Goal: Transaction & Acquisition: Purchase product/service

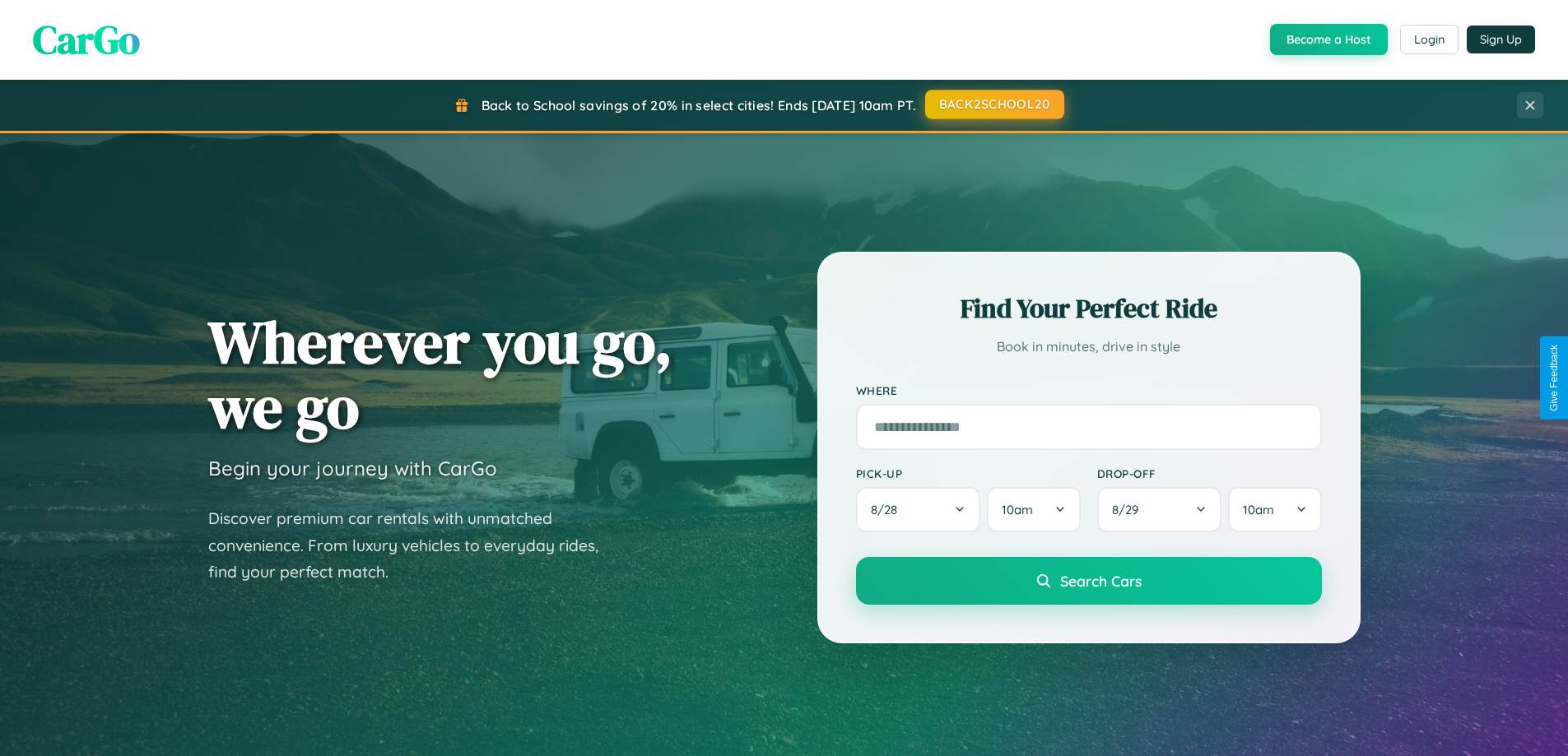
click at [994, 105] on button "BACK2SCHOOL20" at bounding box center [995, 104] width 140 height 30
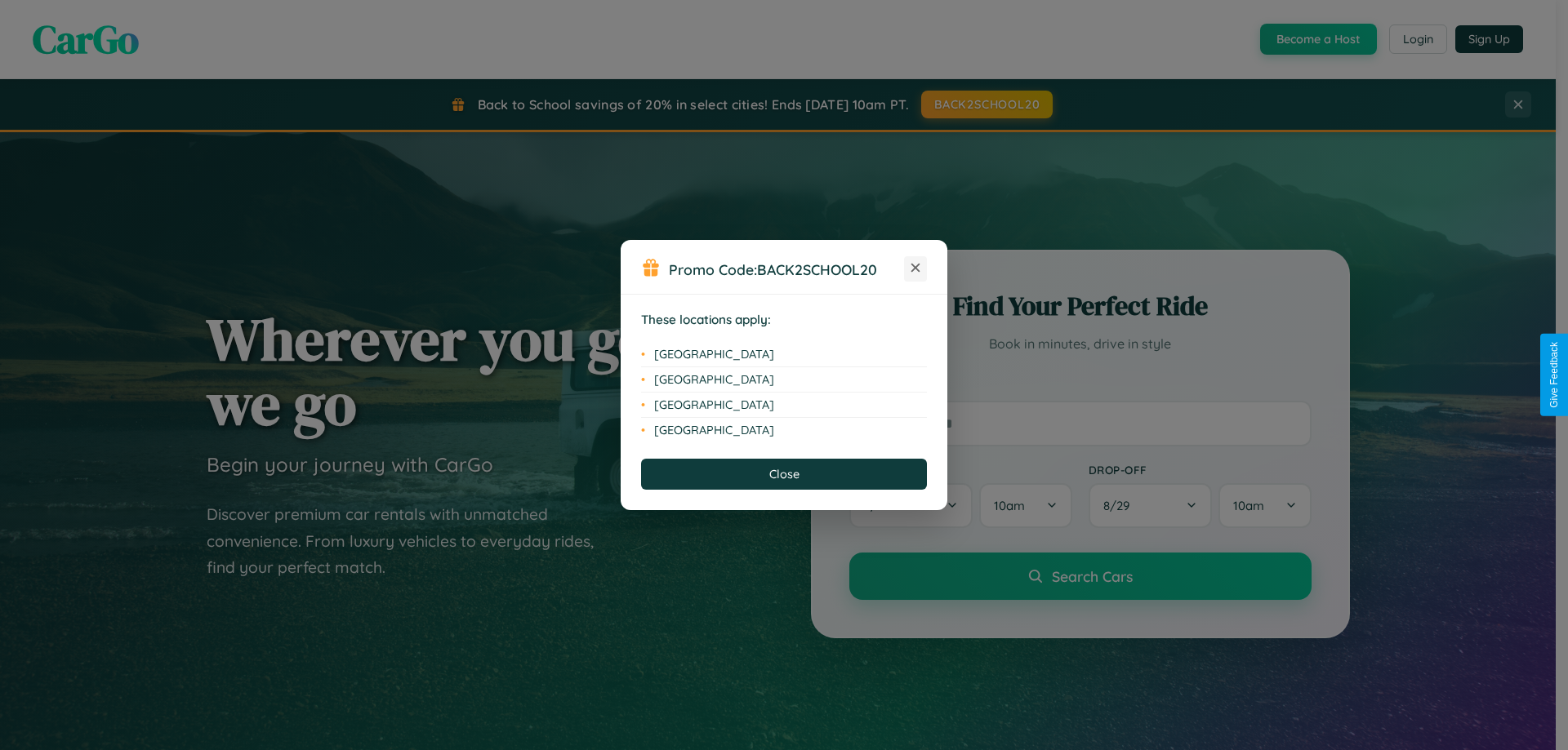
click at [916, 268] on icon at bounding box center [916, 268] width 9 height 9
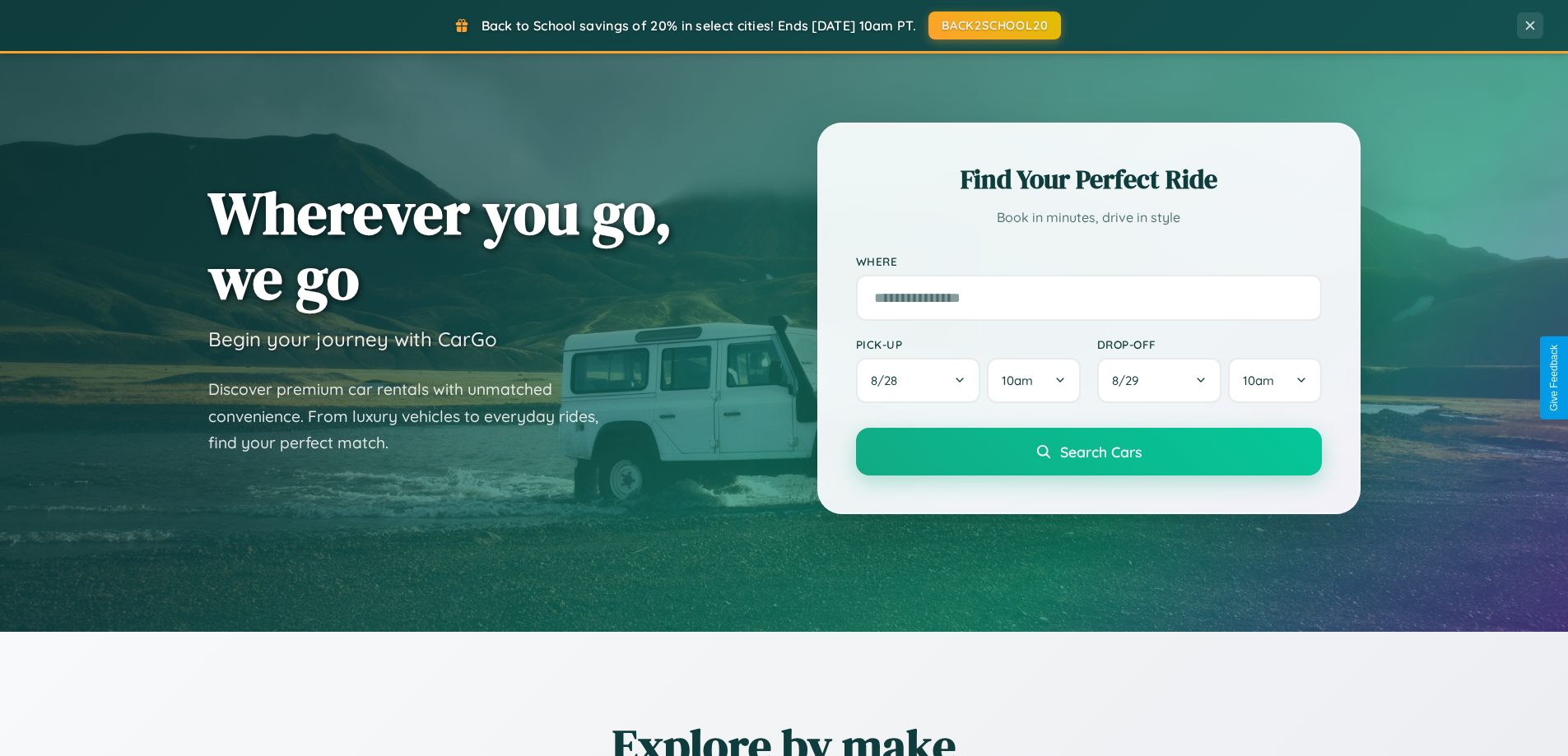
scroll to position [3166, 0]
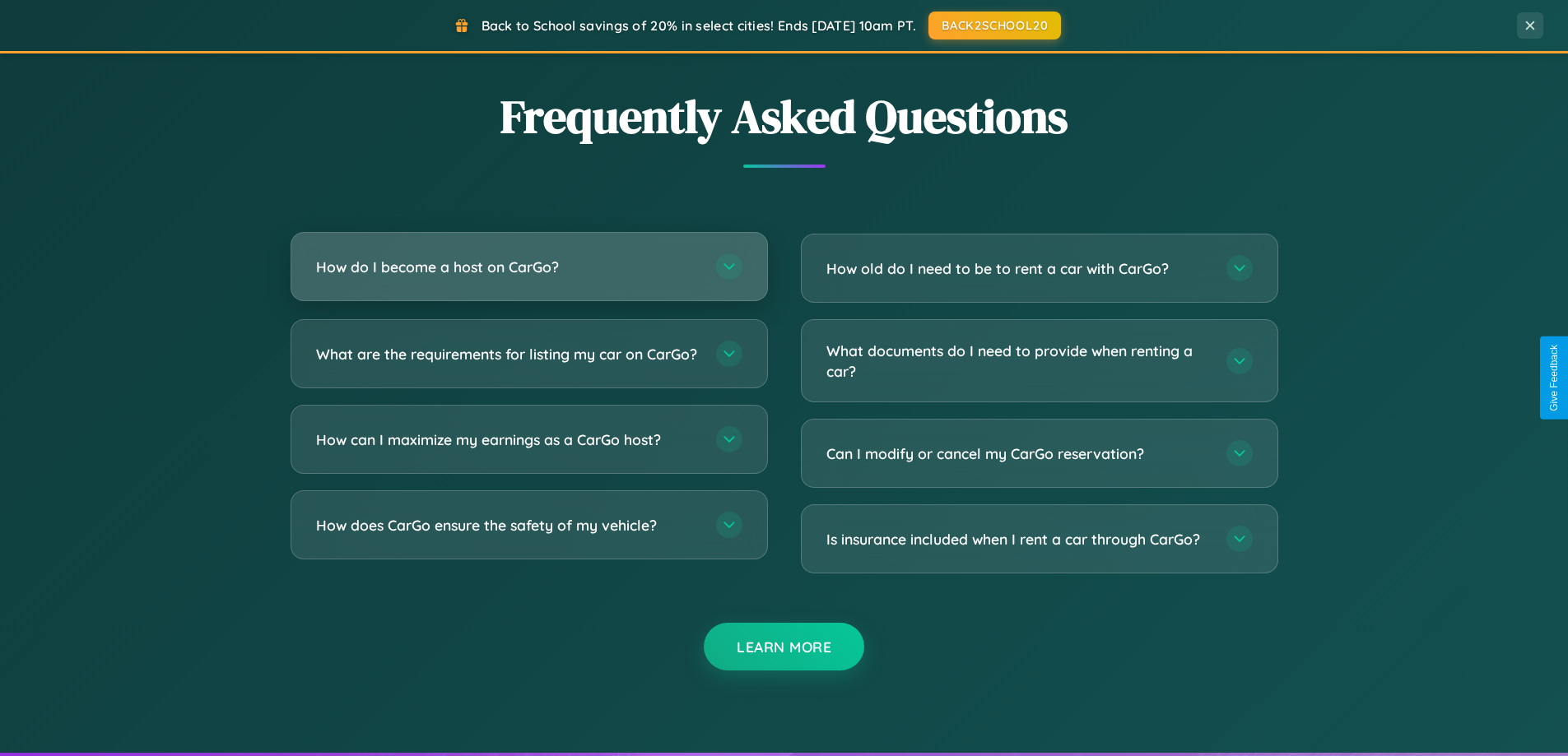
click at [528, 266] on h3 "How do I become a host on CarGo?" at bounding box center [508, 267] width 384 height 20
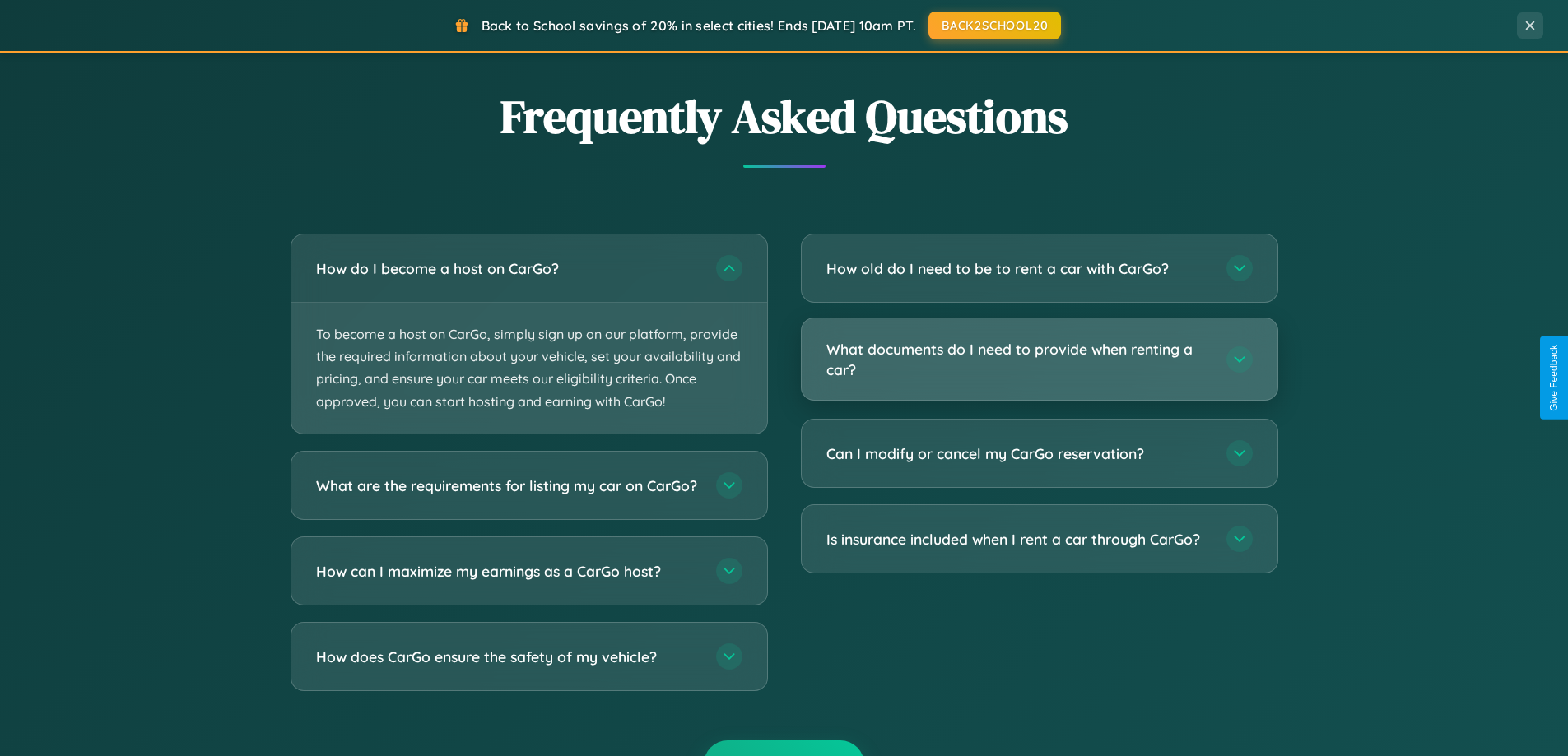
click at [1039, 361] on h3 "What documents do I need to provide when renting a car?" at bounding box center [1018, 359] width 384 height 40
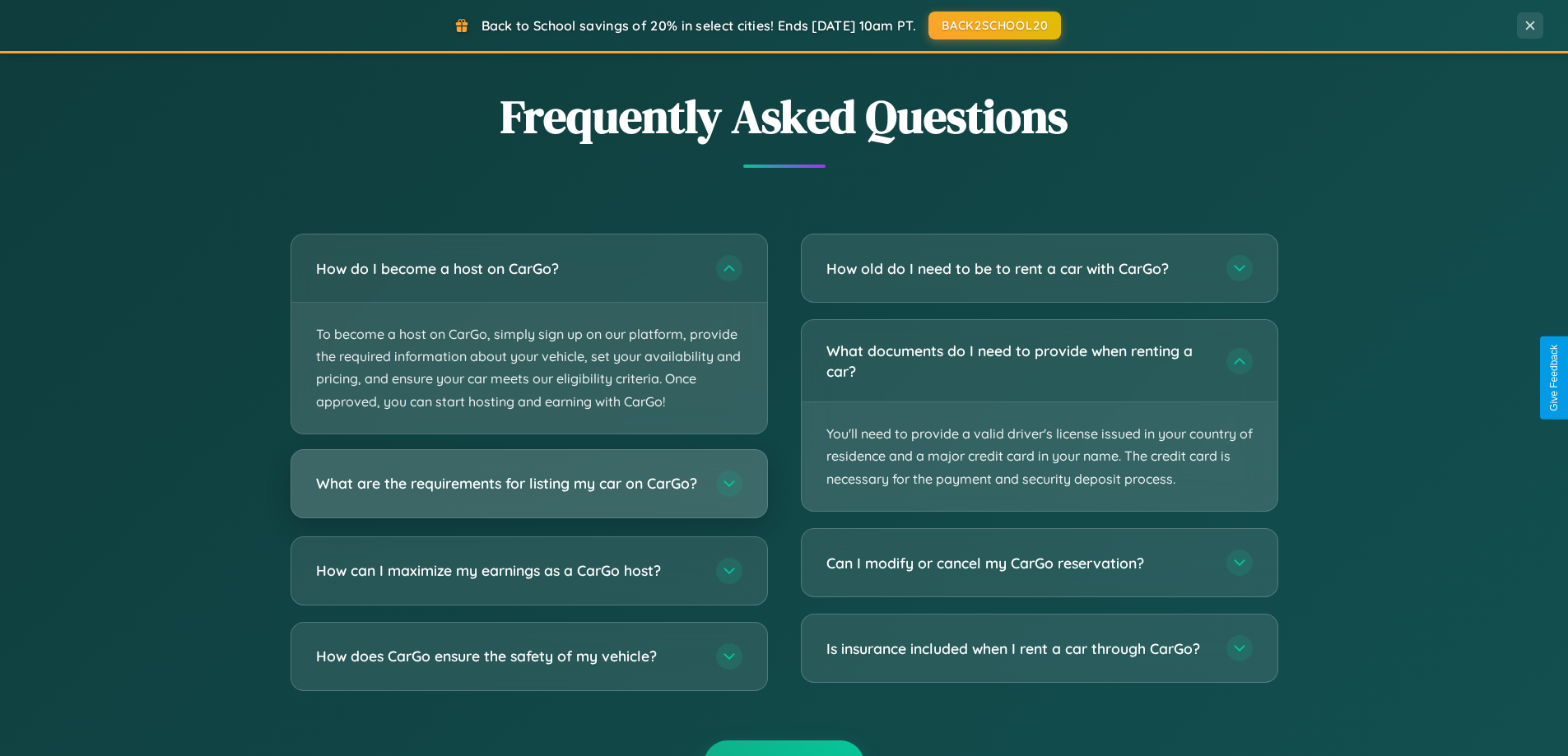
click at [528, 491] on h3 "What are the requirements for listing my car on CarGo?" at bounding box center [508, 483] width 384 height 20
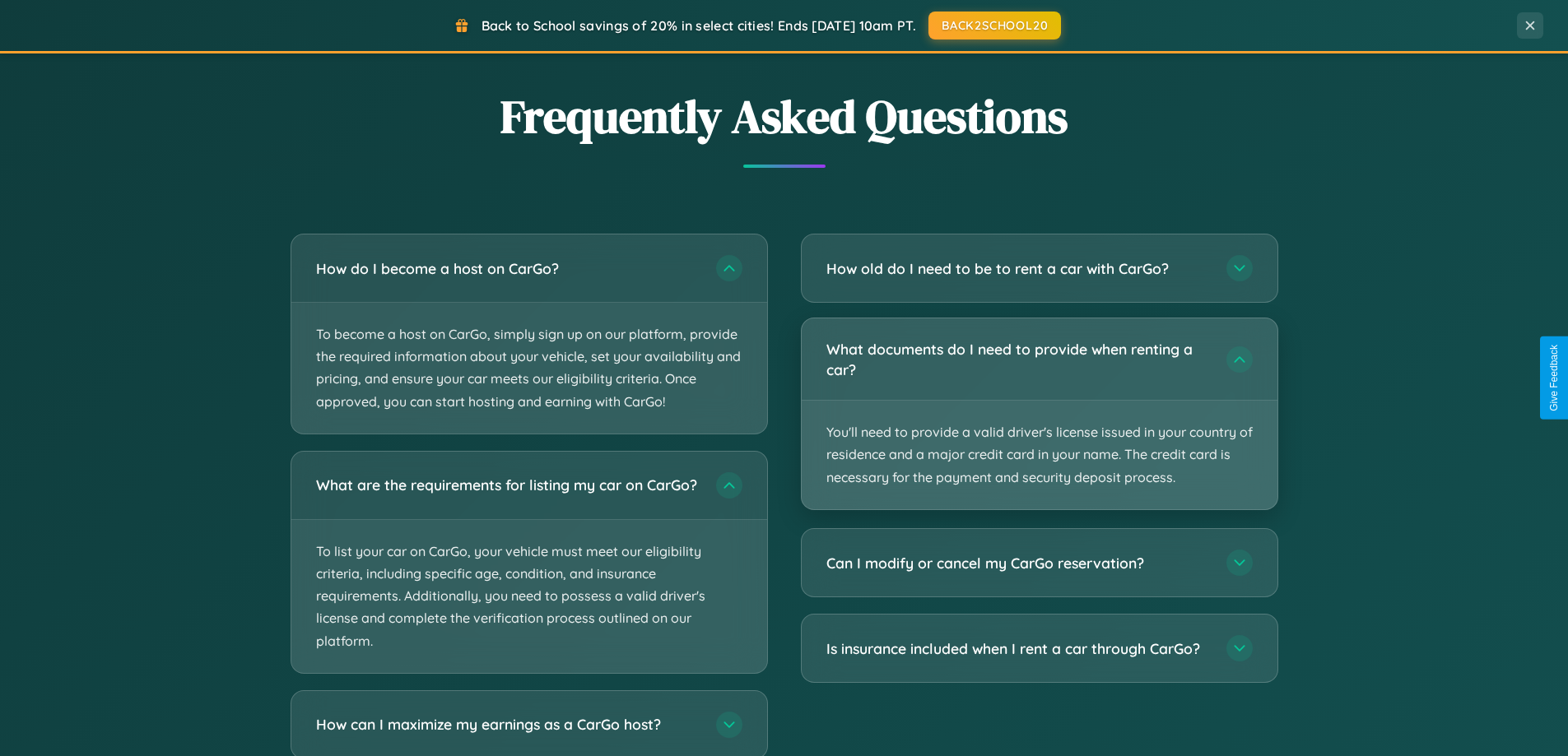
click at [1039, 415] on p "You'll need to provide a valid driver's license issued in your country of resid…" at bounding box center [1039, 455] width 476 height 109
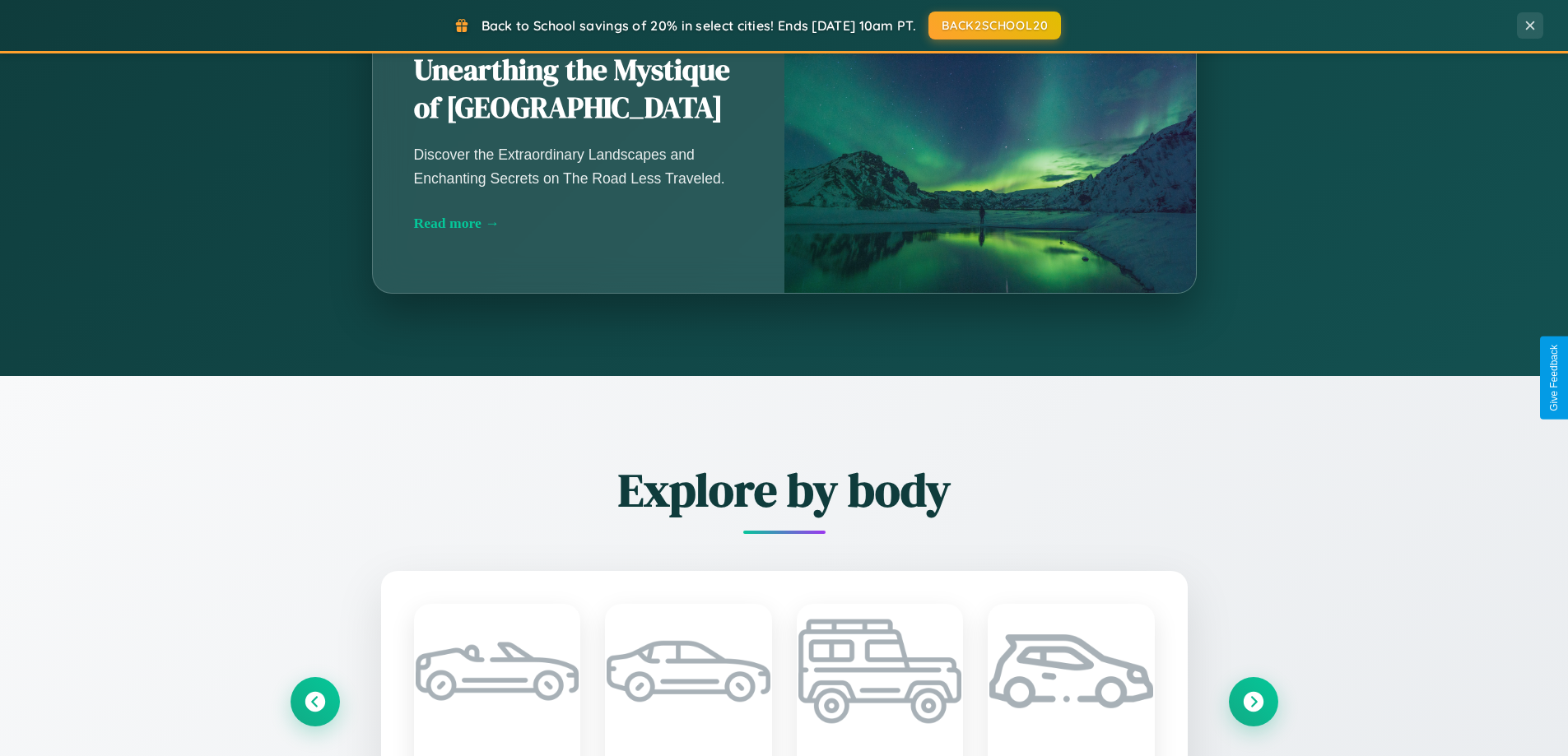
scroll to position [1132, 0]
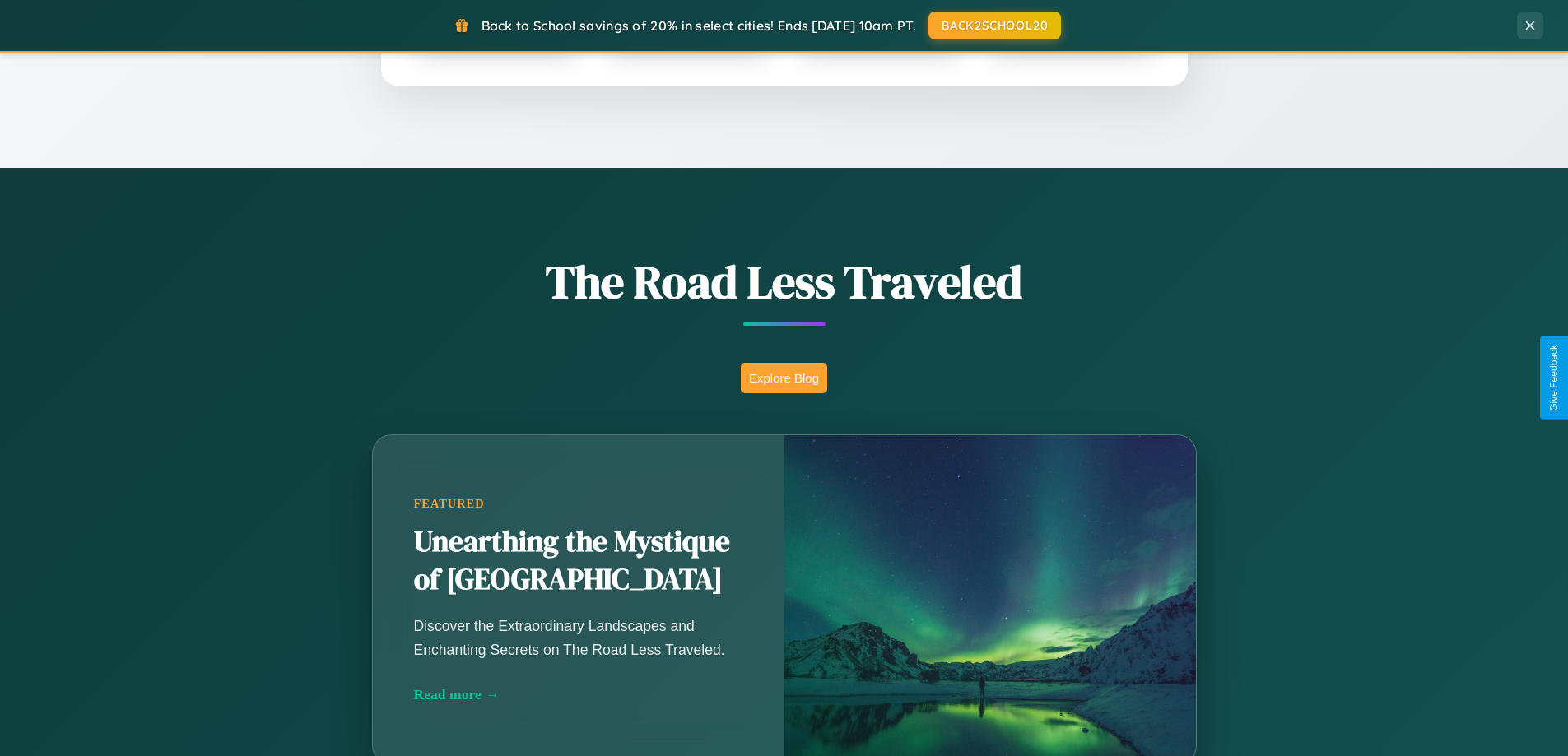
click at [784, 378] on button "Explore Blog" at bounding box center [784, 378] width 87 height 31
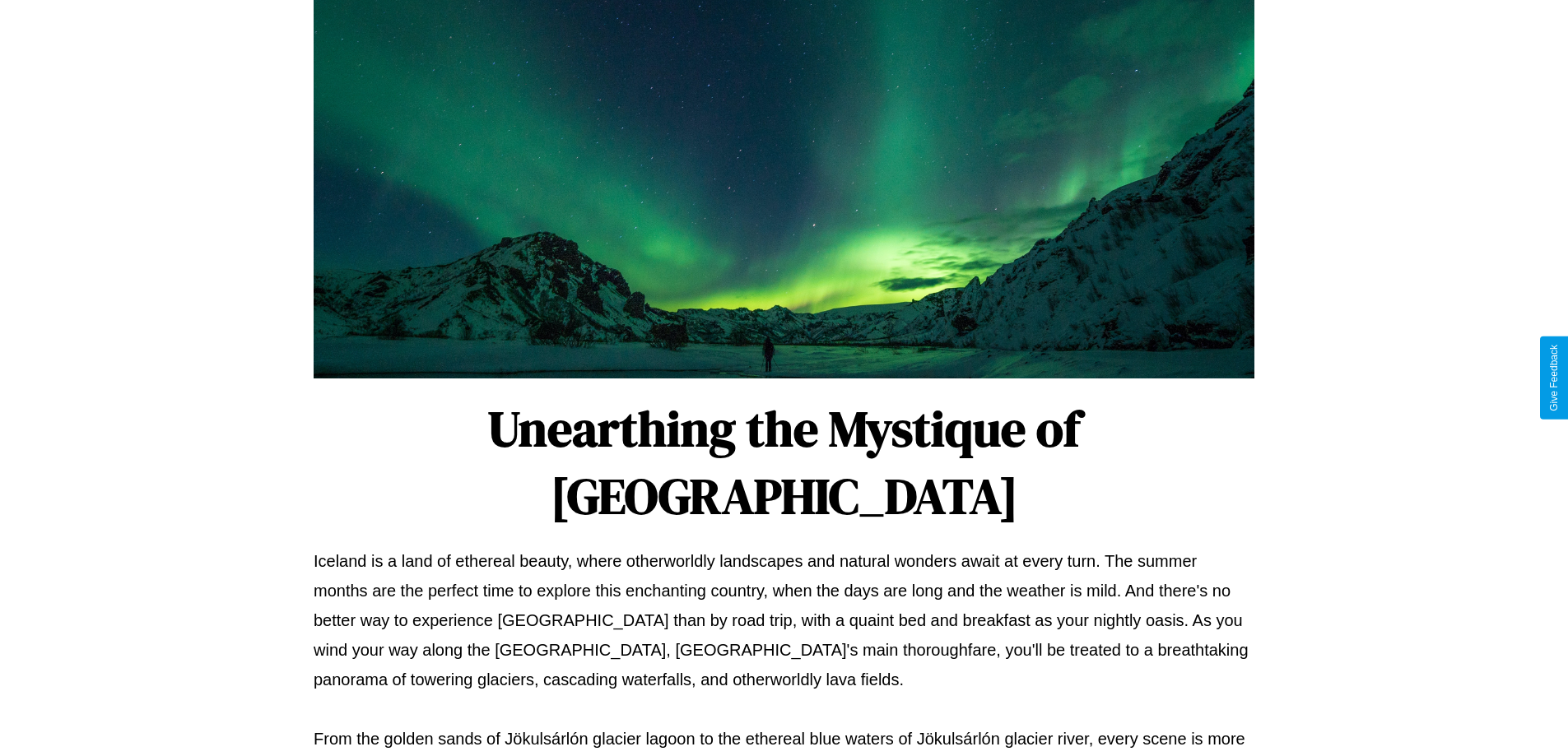
scroll to position [532, 0]
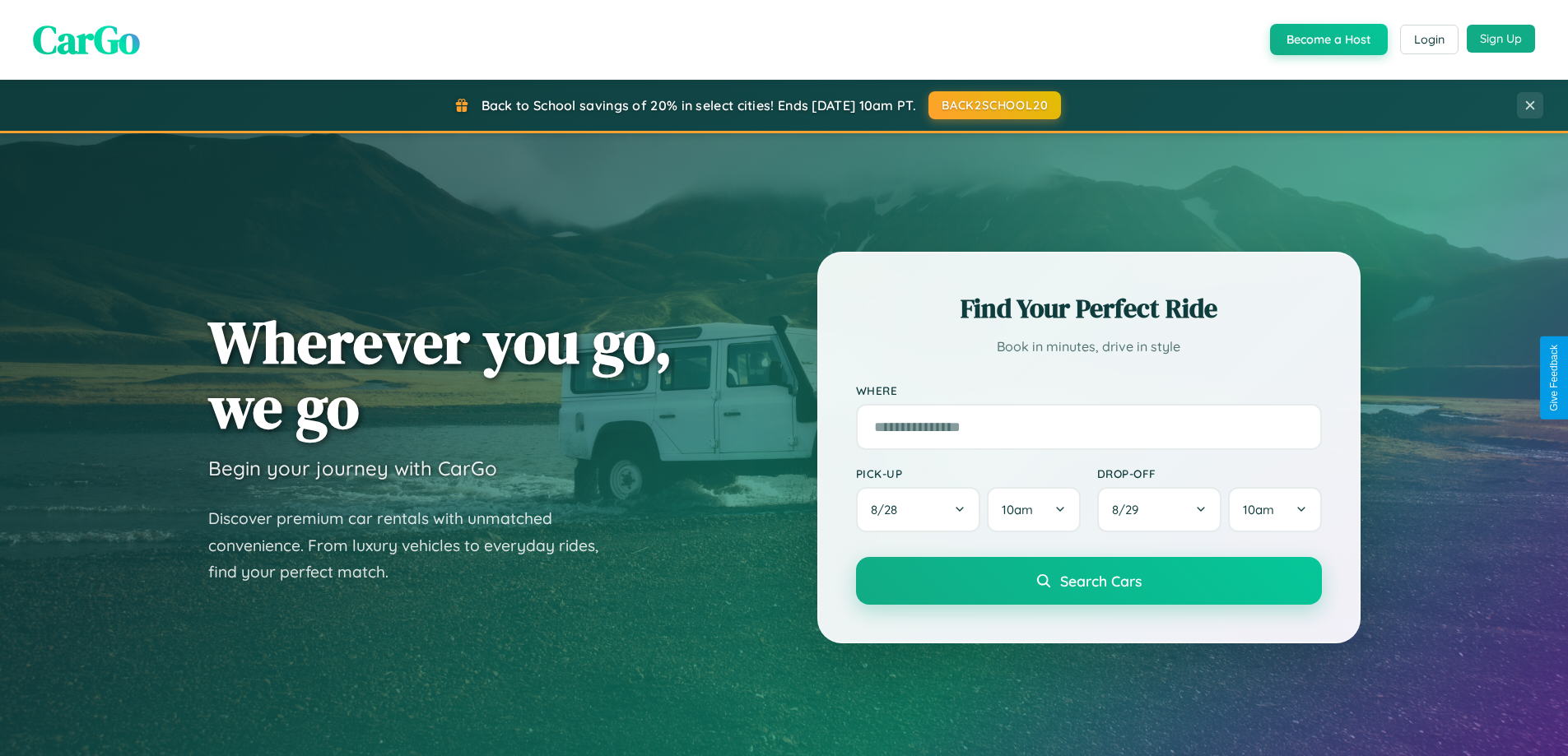
click at [1501, 38] on button "Sign Up" at bounding box center [1501, 38] width 68 height 28
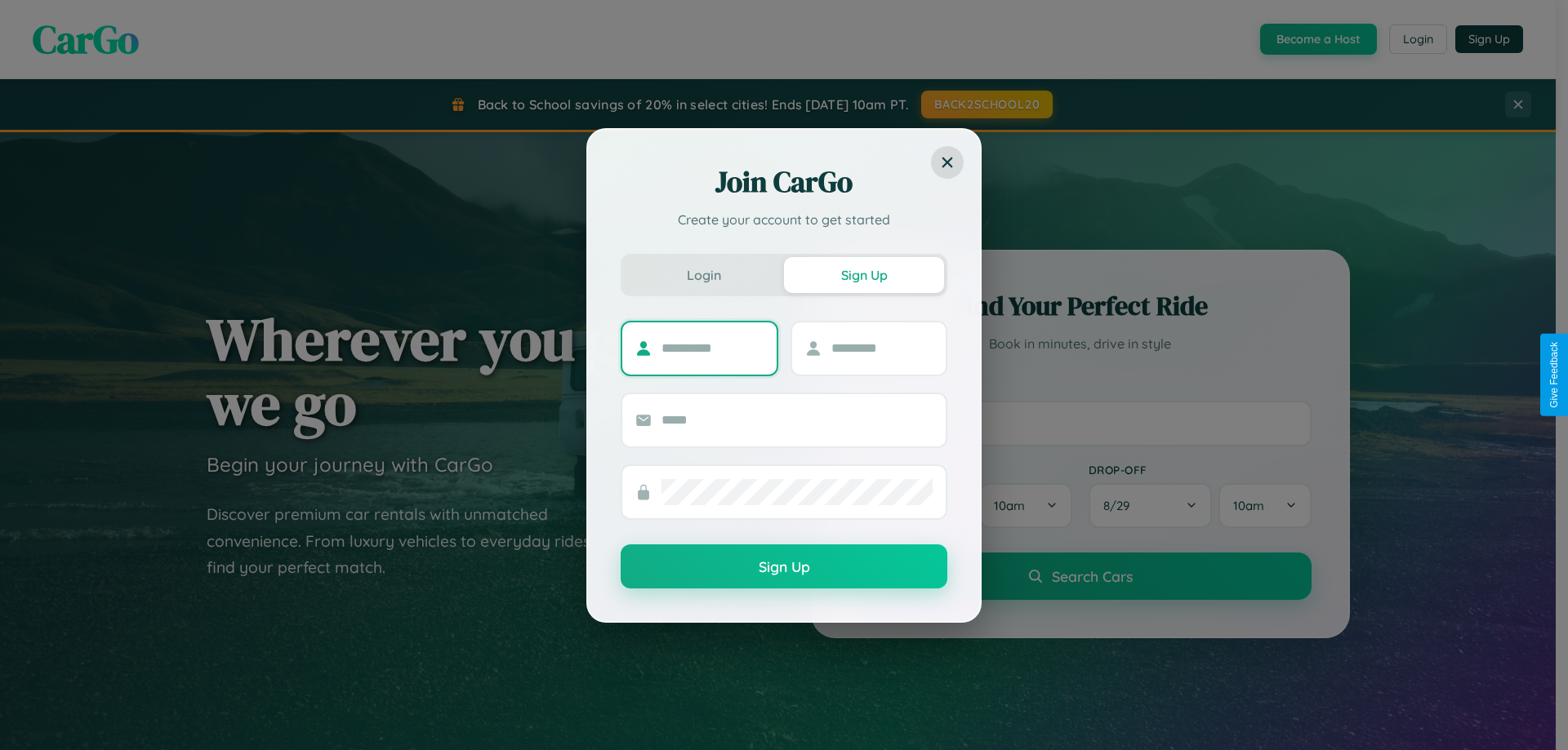
click at [712, 348] on input "text" at bounding box center [712, 348] width 102 height 26
type input "******"
click at [881, 348] on input "text" at bounding box center [882, 348] width 102 height 26
type input "********"
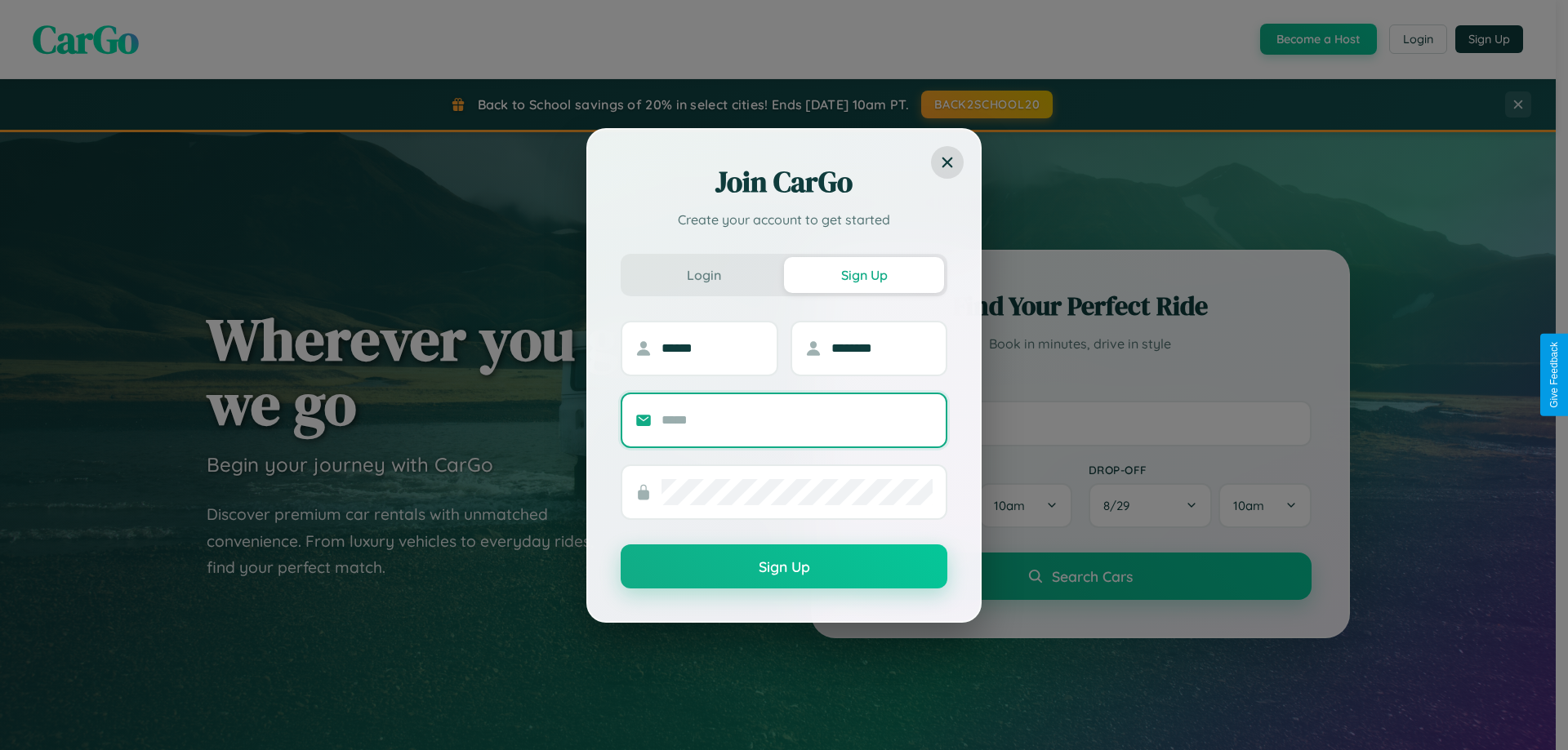
click at [797, 419] on input "text" at bounding box center [797, 420] width 271 height 26
type input "**********"
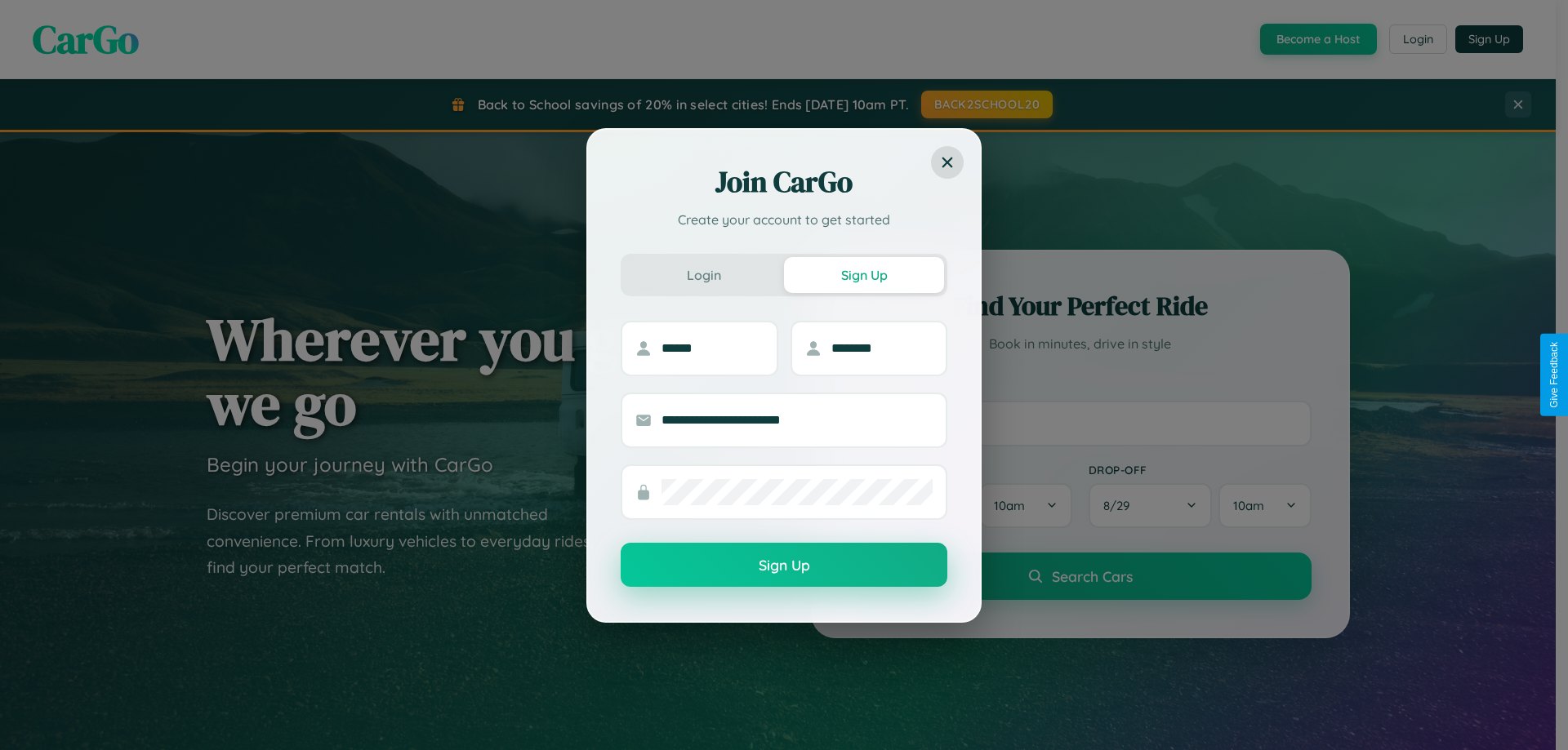
click at [784, 566] on button "Sign Up" at bounding box center [783, 564] width 327 height 44
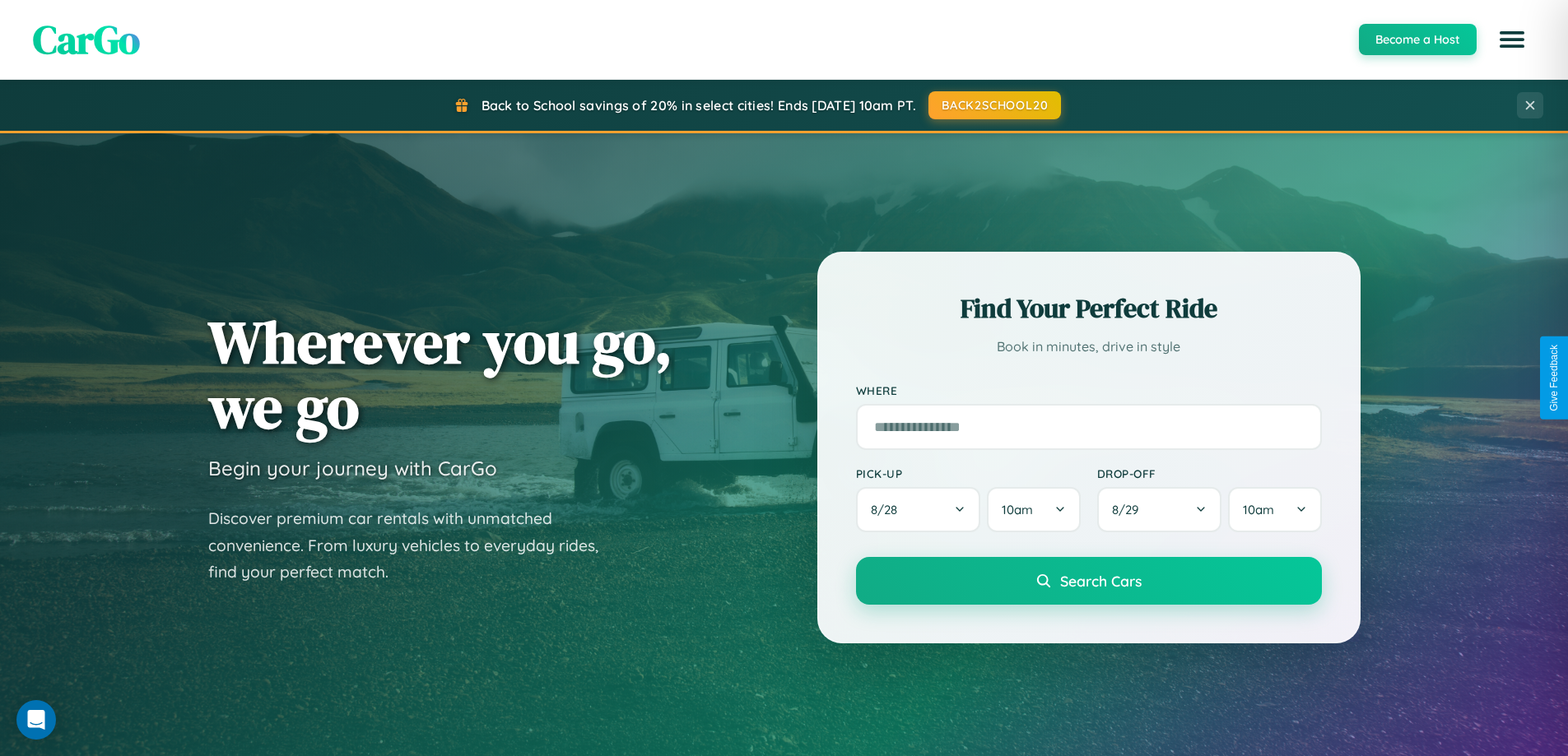
scroll to position [48, 0]
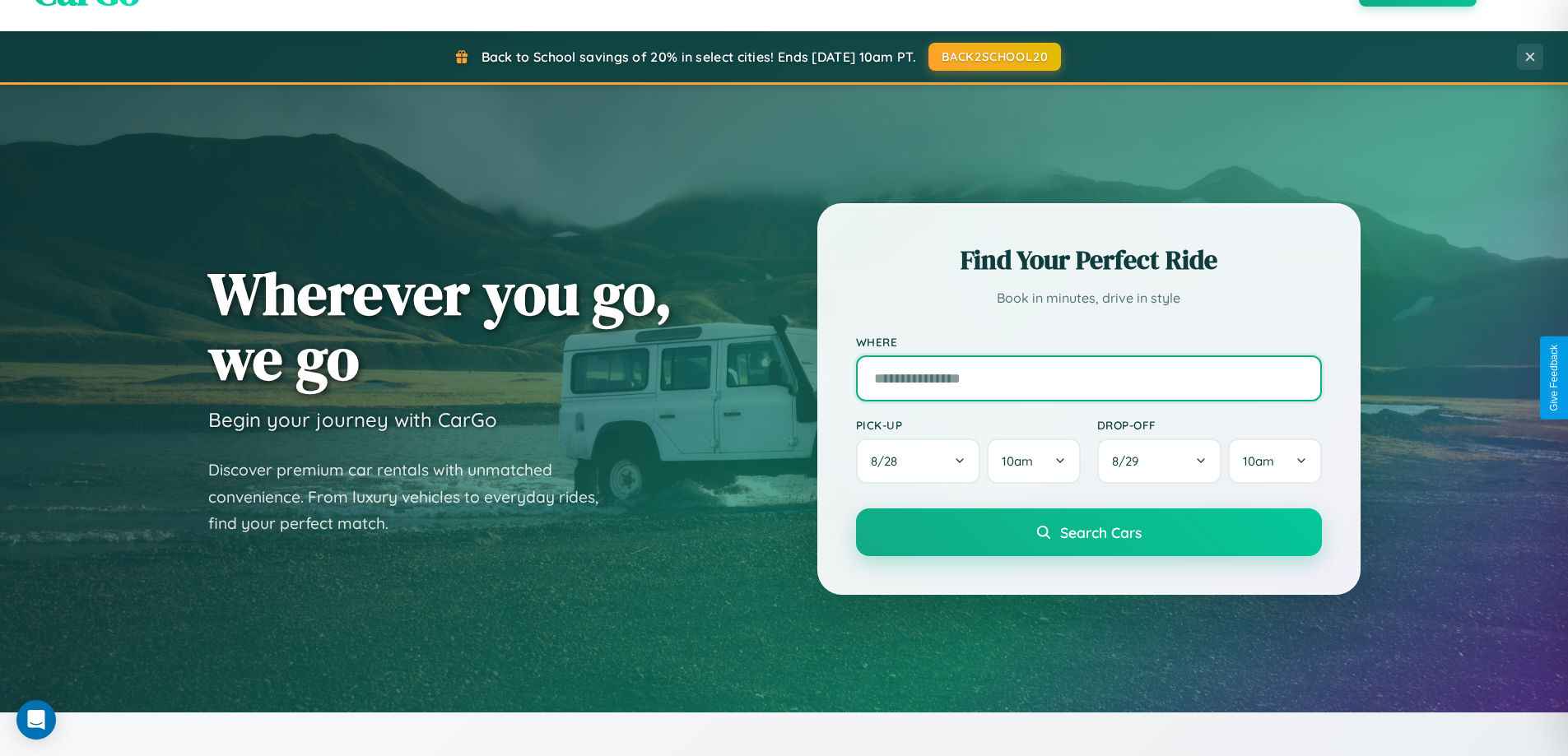
click at [1088, 378] on input "text" at bounding box center [1089, 378] width 466 height 46
type input "******"
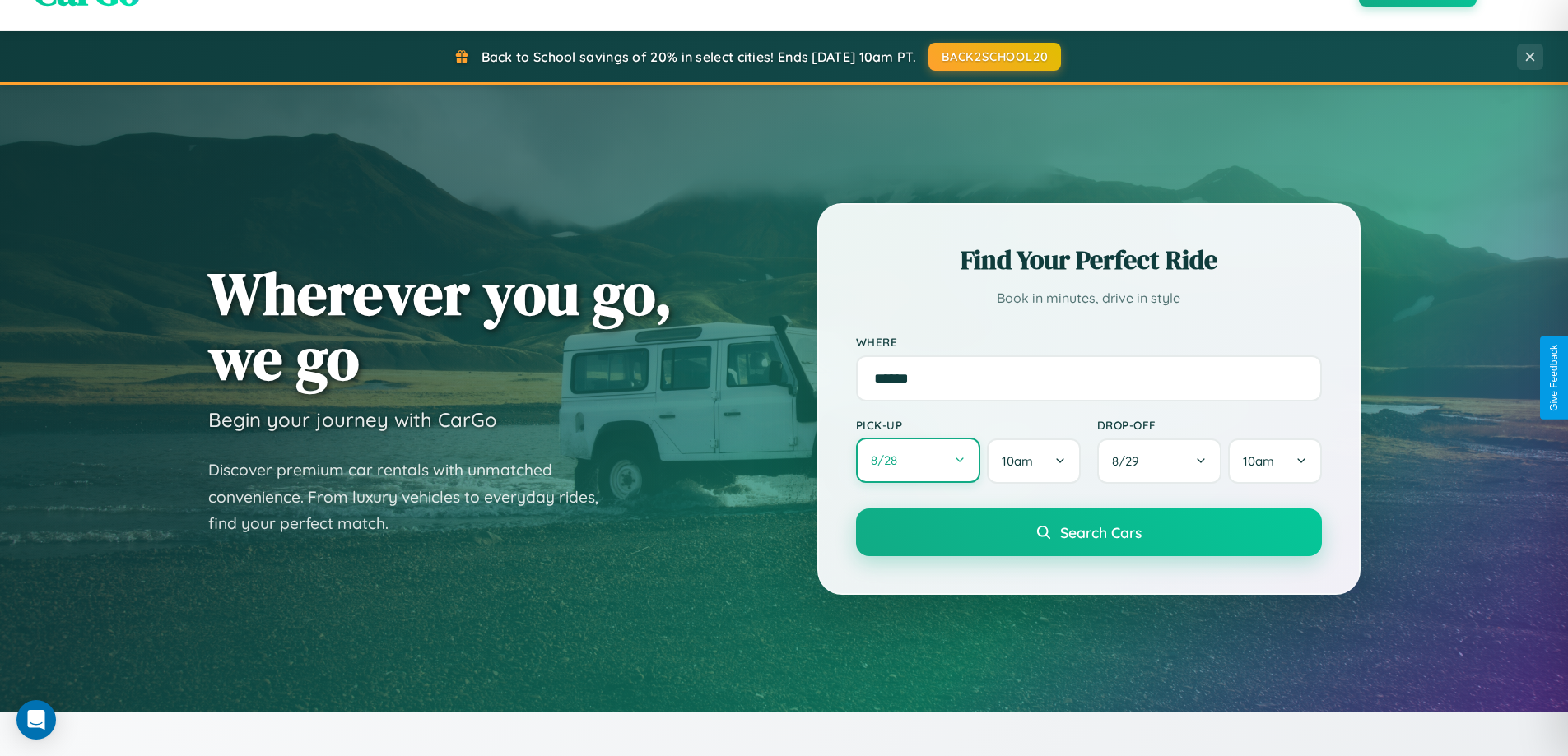
click at [918, 461] on button "8 / 28" at bounding box center [918, 460] width 125 height 45
select select "*"
select select "****"
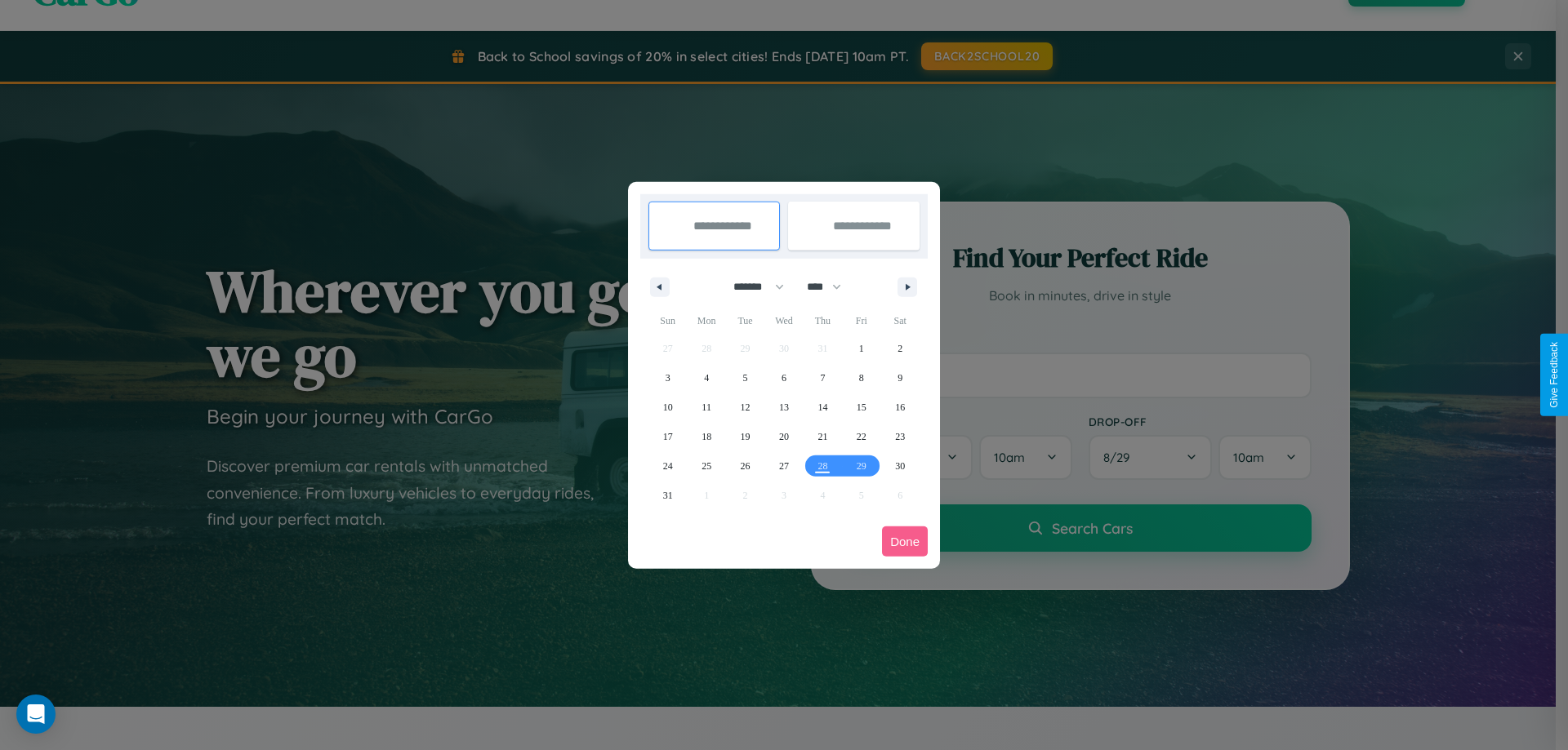
click at [751, 287] on select "******* ******** ***** ***** *** **** **** ****** ********* ******* ******** **…" at bounding box center [755, 287] width 69 height 27
select select "*"
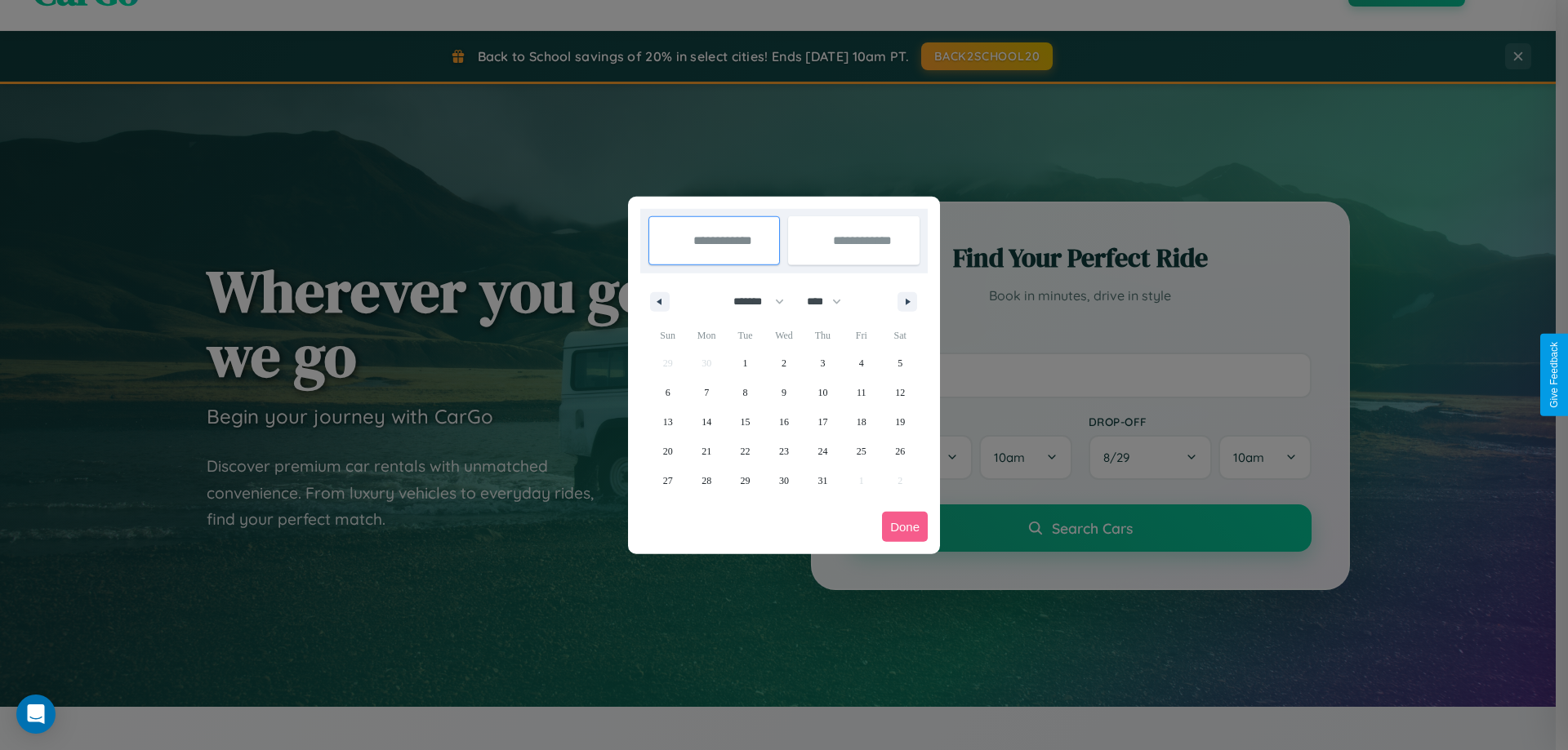
drag, startPoint x: 831, startPoint y: 301, endPoint x: 784, endPoint y: 327, distance: 53.7
click at [831, 301] on select "**** **** **** **** **** **** **** **** **** **** **** **** **** **** **** ****…" at bounding box center [823, 302] width 49 height 27
select select "****"
click at [744, 480] on span "28" at bounding box center [746, 480] width 10 height 30
type input "**********"
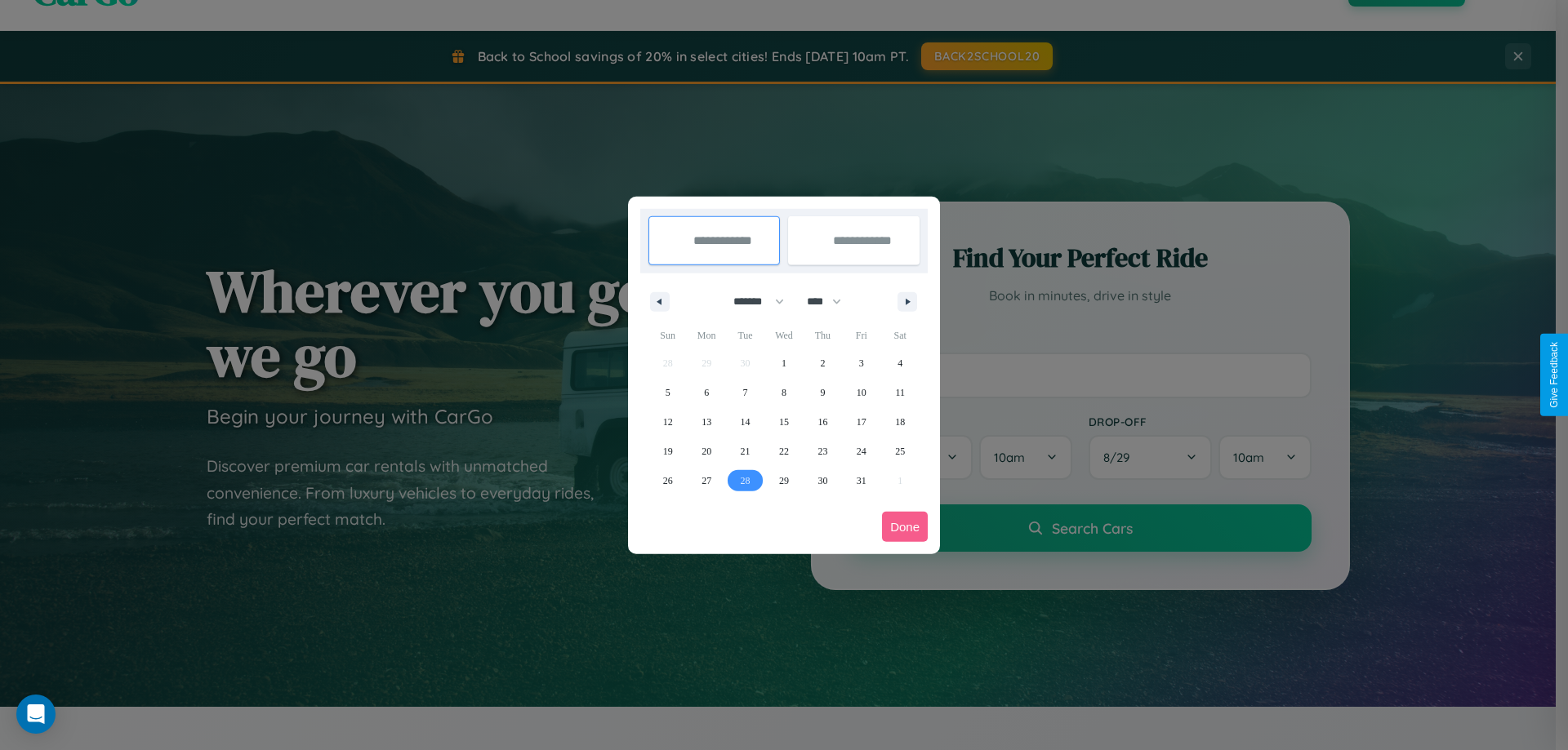
type input "**********"
click at [907, 301] on icon "button" at bounding box center [911, 302] width 8 height 7
select select "*"
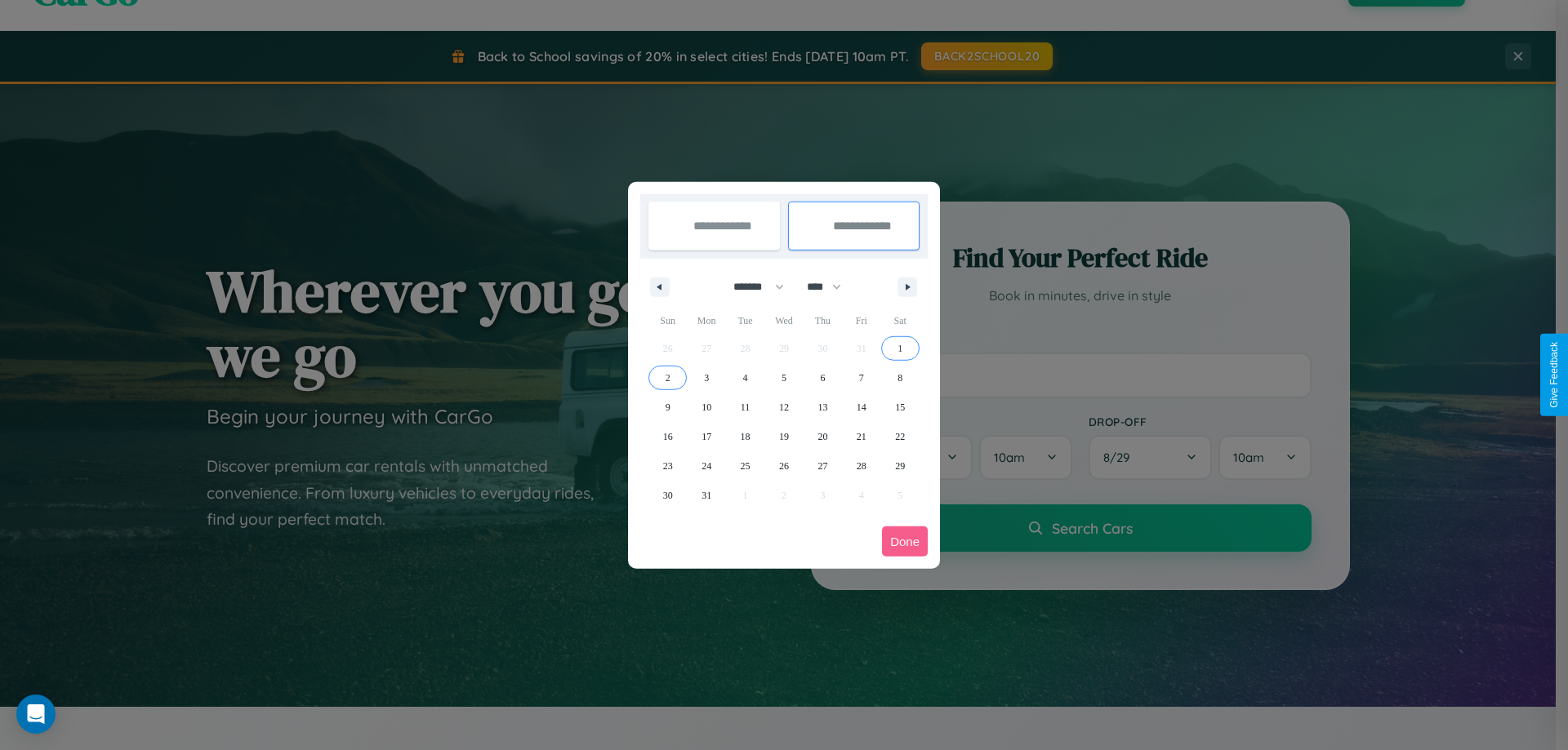
click at [668, 377] on span "2" at bounding box center [668, 378] width 5 height 30
type input "**********"
select select "*"
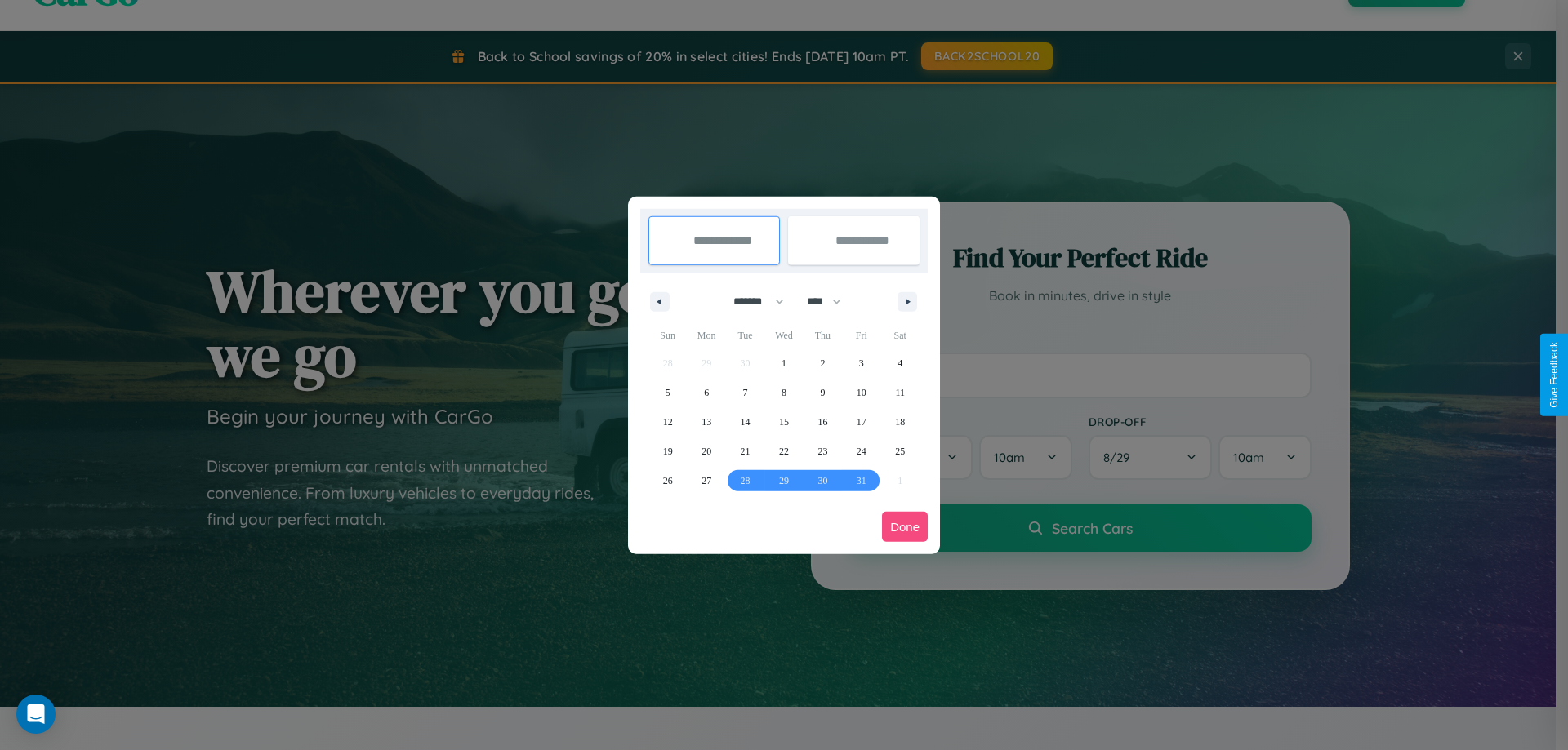
click at [905, 526] on button "Done" at bounding box center [905, 527] width 46 height 30
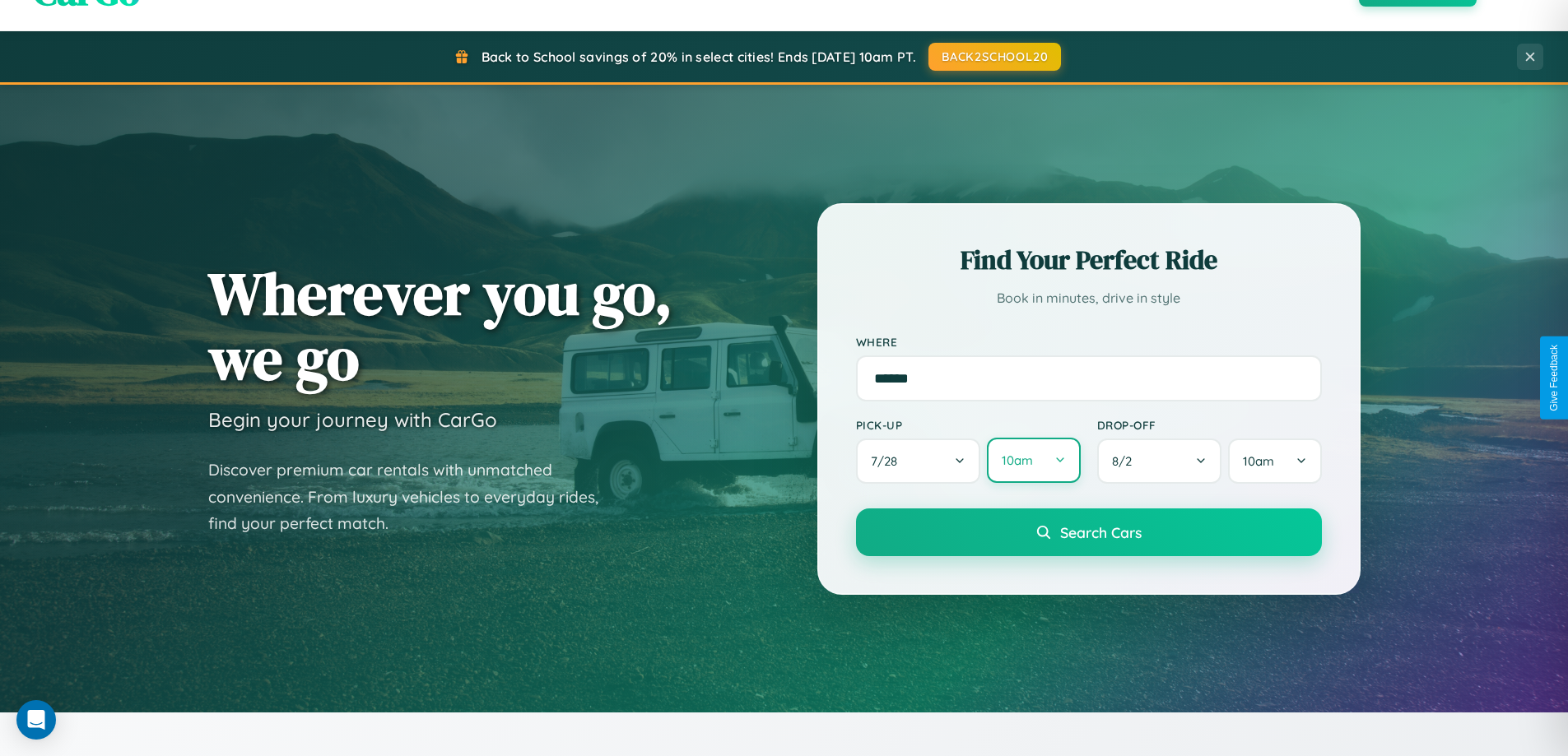
click at [1033, 461] on button "10am" at bounding box center [1033, 460] width 93 height 45
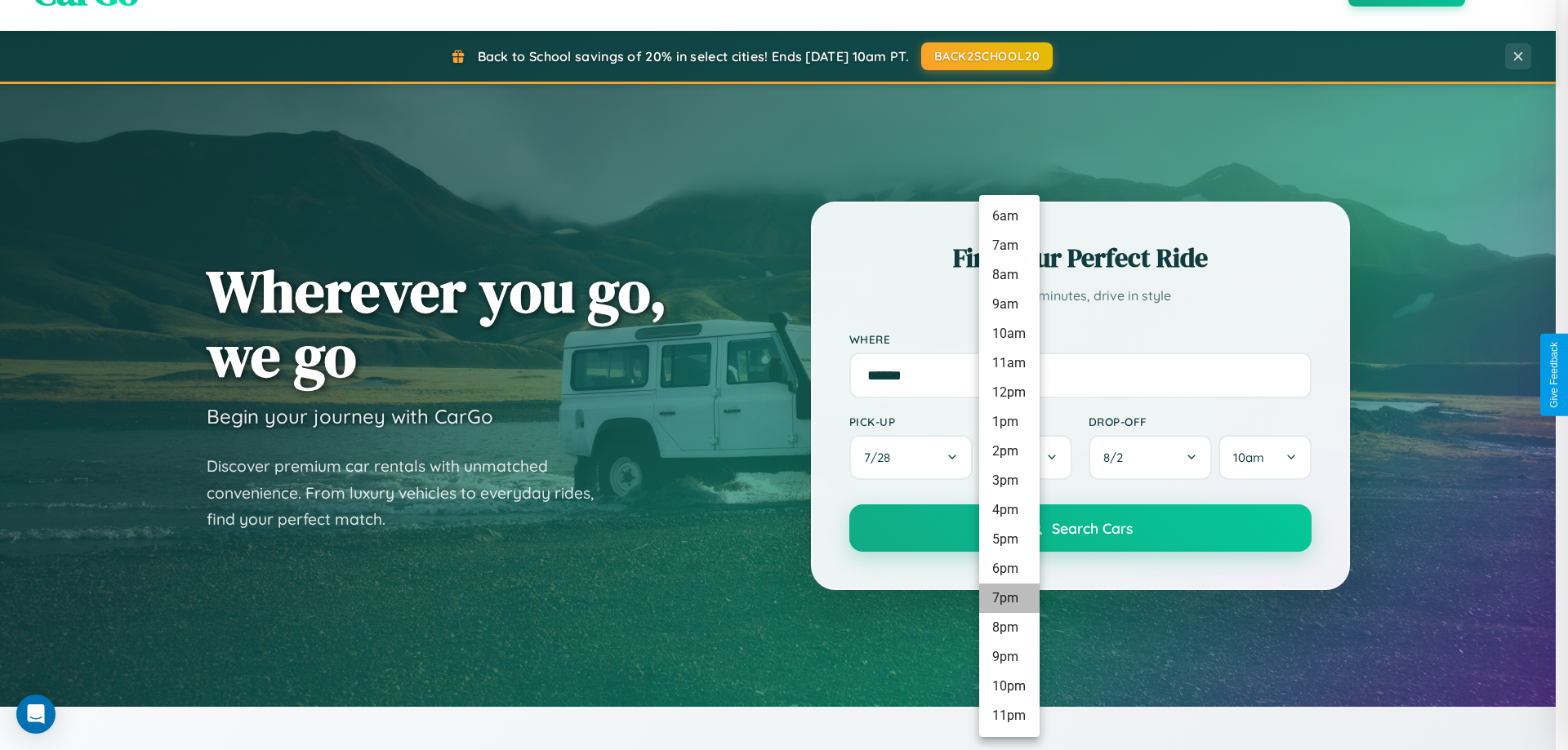
click at [1008, 598] on li "7pm" at bounding box center [1009, 598] width 61 height 30
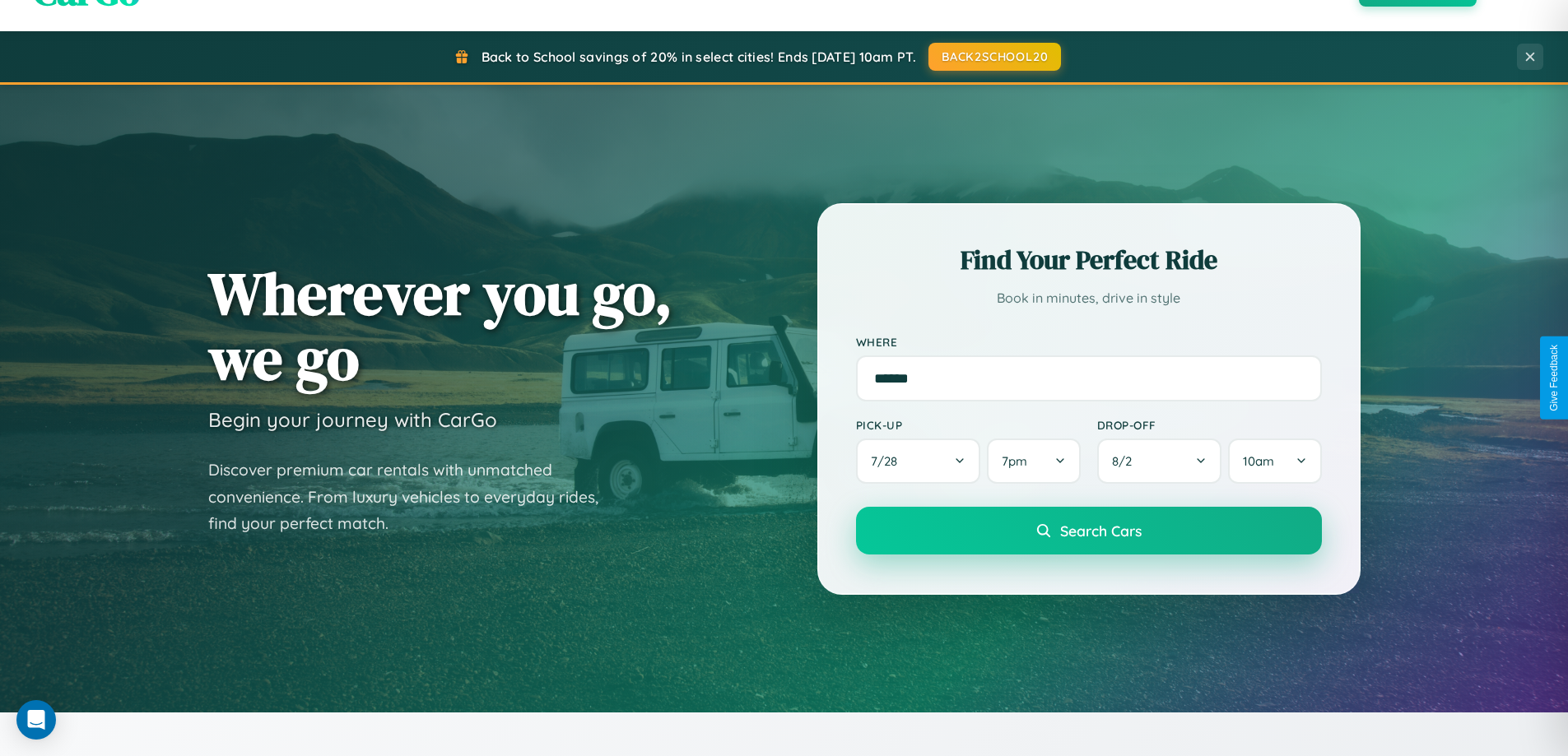
click at [1088, 531] on span "Search Cars" at bounding box center [1101, 530] width 82 height 18
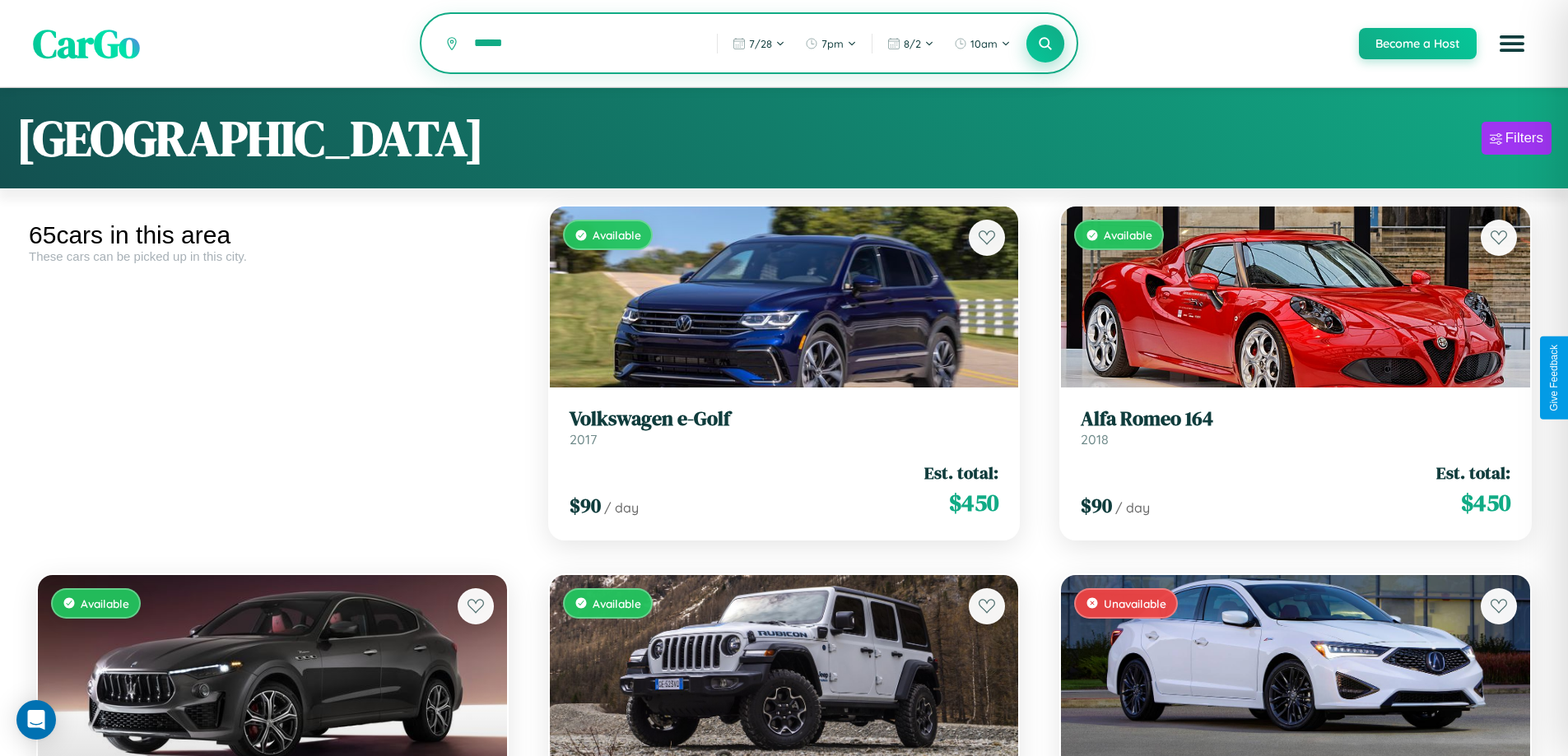
type input "******"
click at [1045, 44] on icon at bounding box center [1046, 43] width 15 height 15
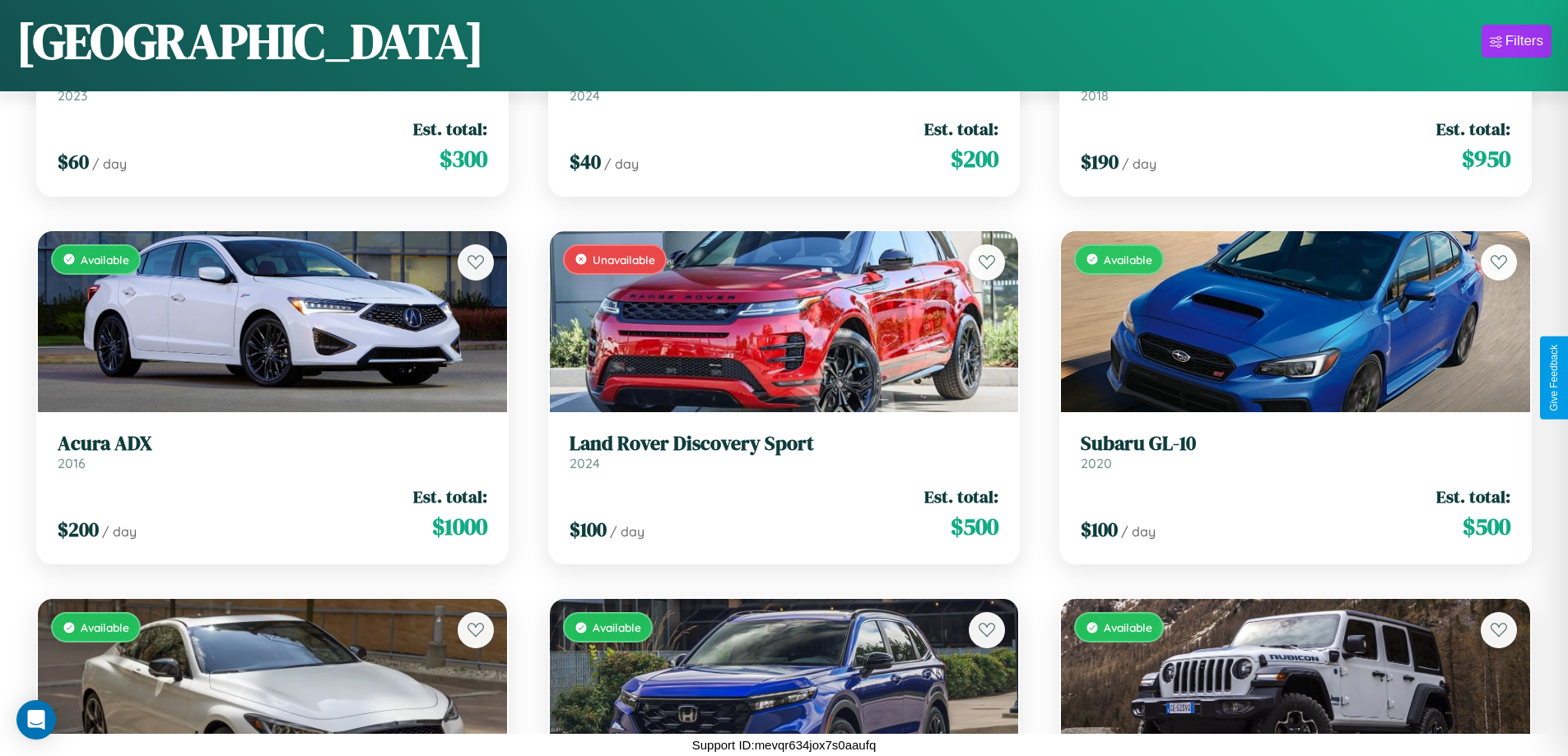
scroll to position [6495, 0]
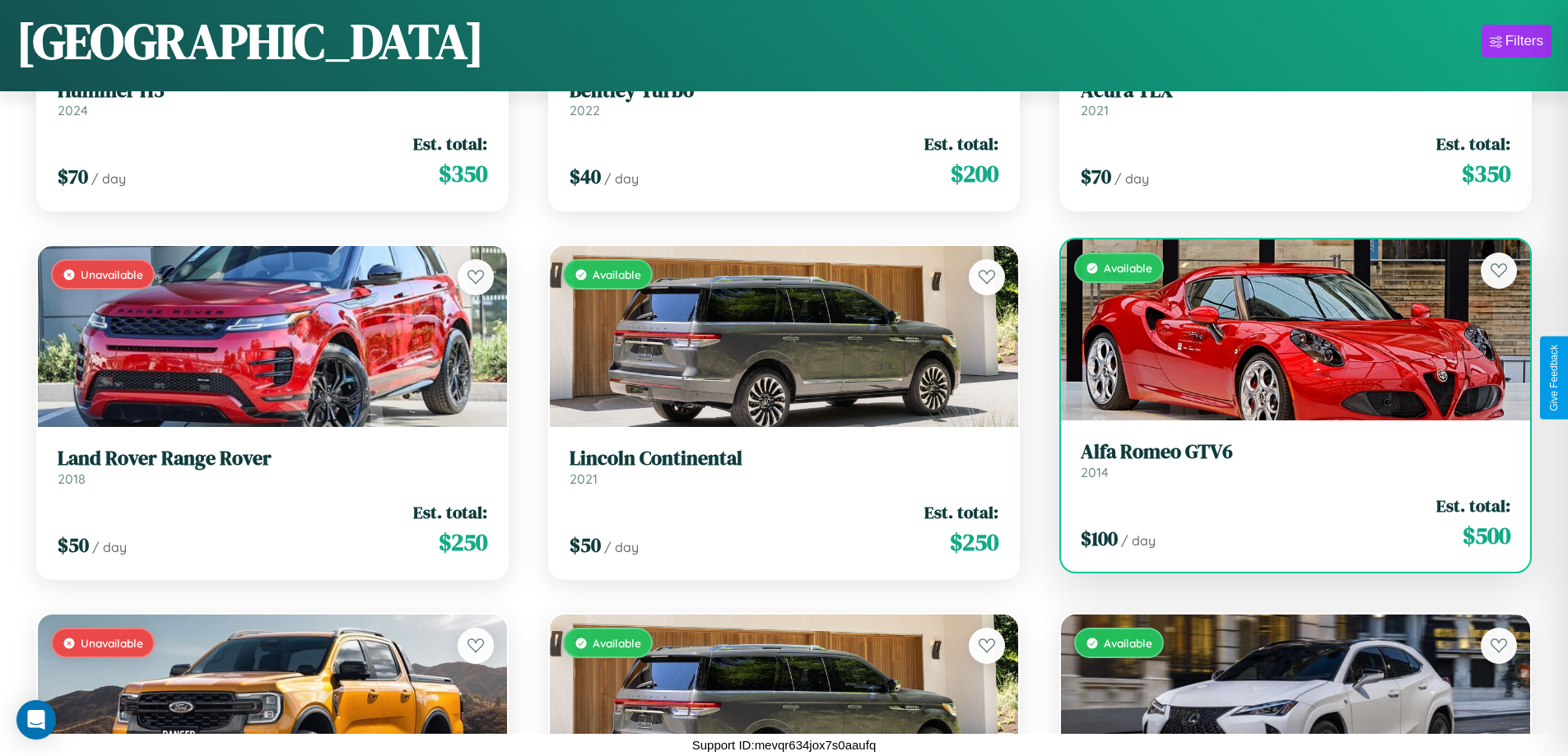
click at [1285, 523] on div "$ 100 / day Est. total: $ 500" at bounding box center [1295, 523] width 430 height 59
click at [1285, 522] on div "$ 100 / day Est. total: $ 500" at bounding box center [1295, 523] width 430 height 59
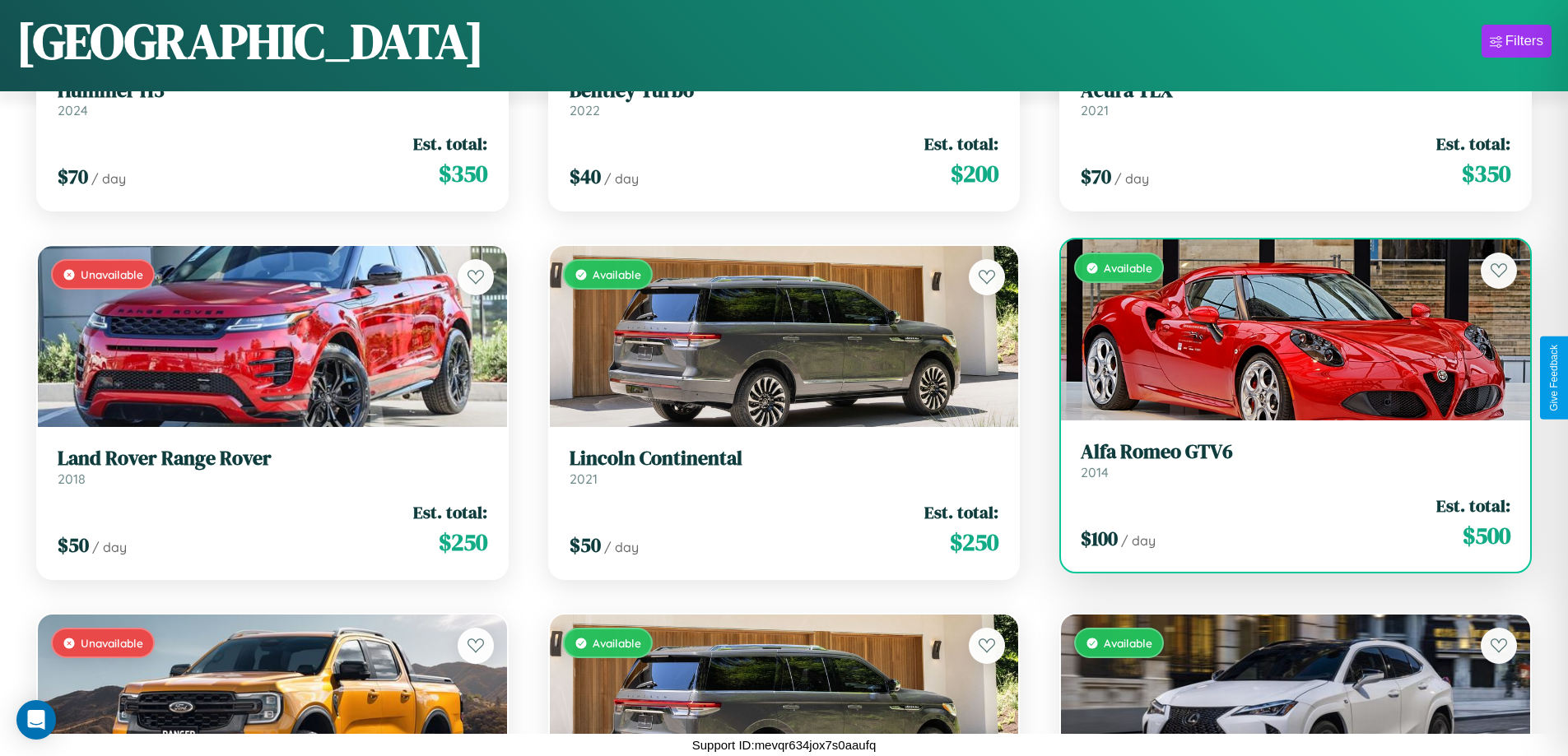
click at [1285, 522] on div "$ 100 / day Est. total: $ 500" at bounding box center [1295, 523] width 430 height 59
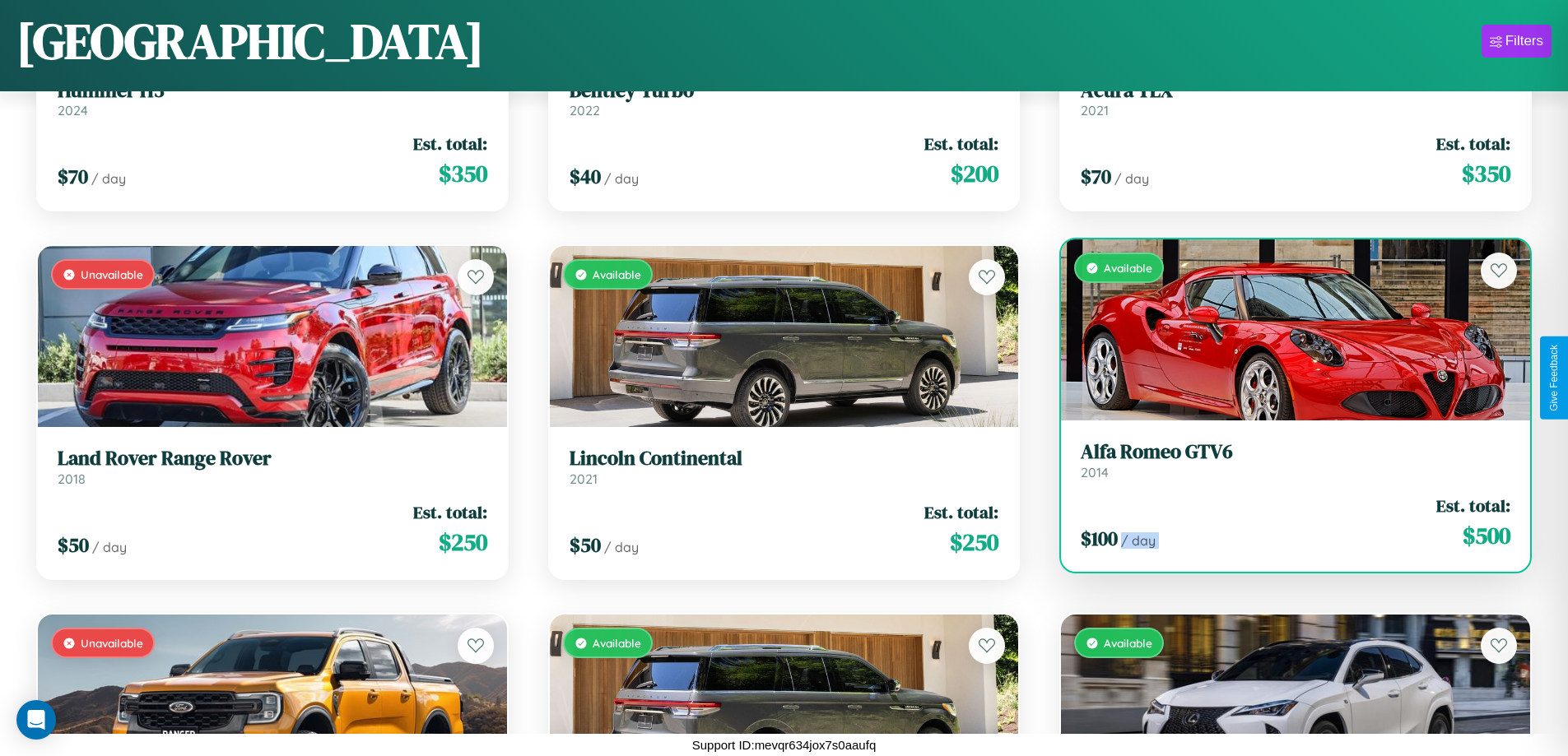
click at [1285, 522] on div "$ 100 / day Est. total: $ 500" at bounding box center [1295, 523] width 430 height 59
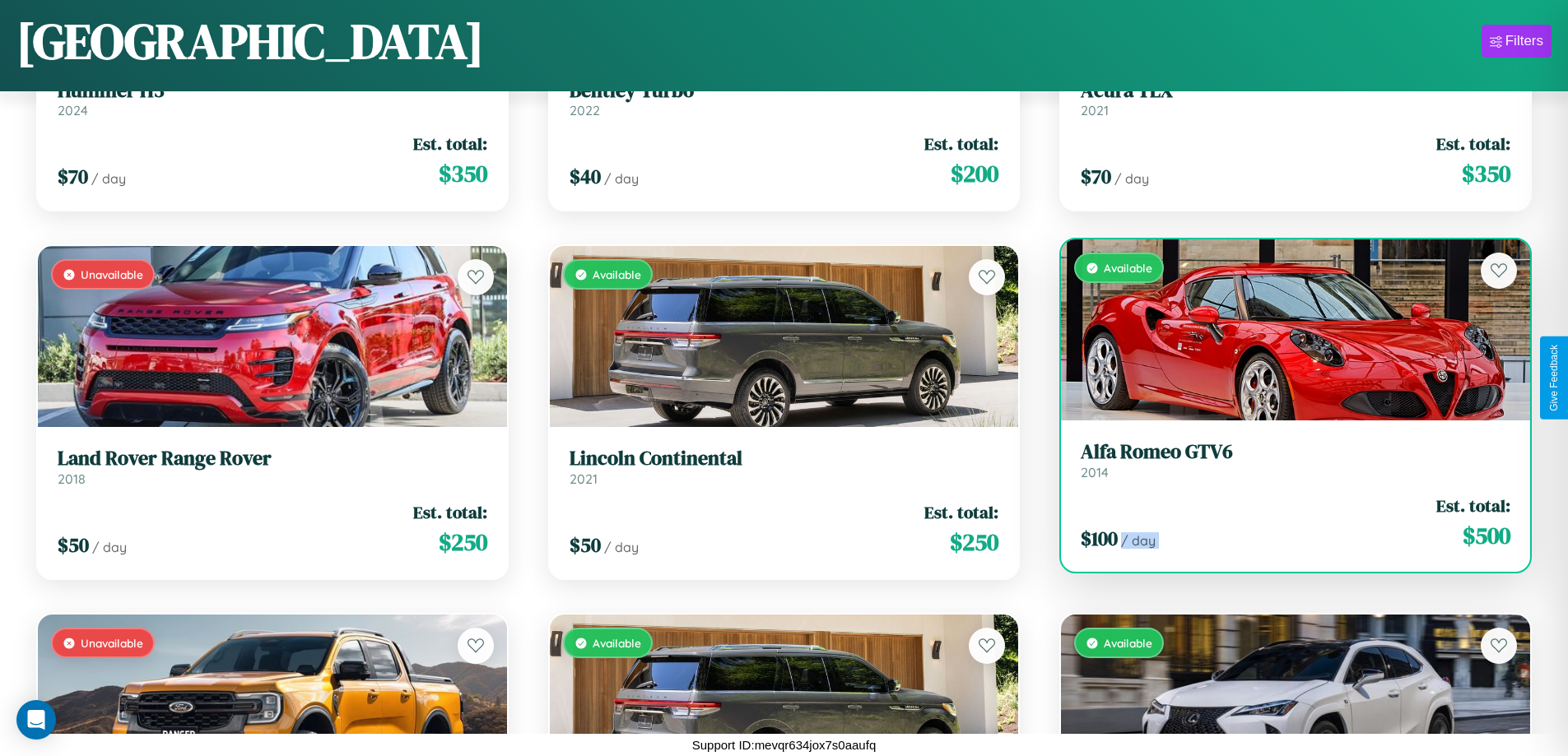
click at [1285, 522] on div "$ 100 / day Est. total: $ 500" at bounding box center [1295, 523] width 430 height 59
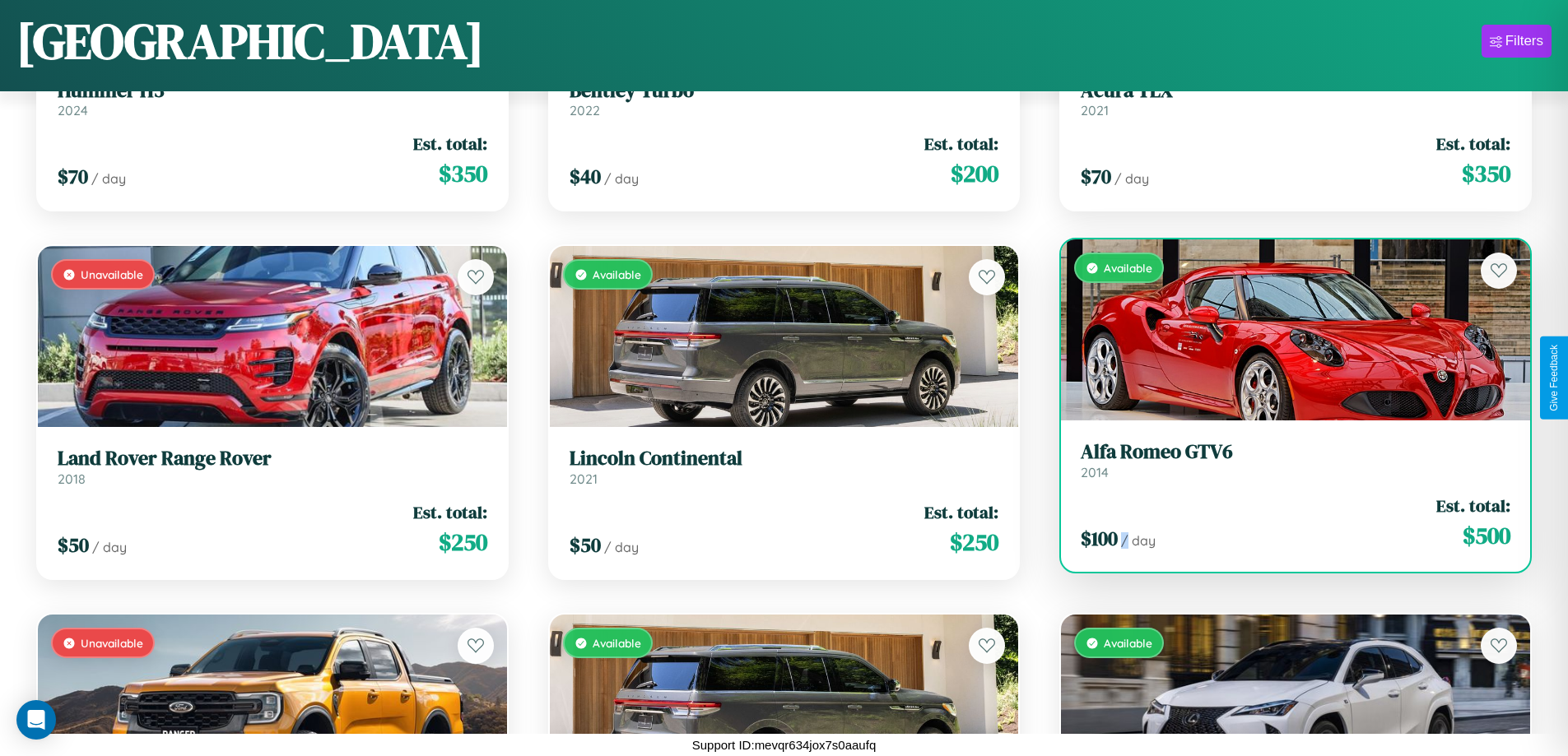
click at [1285, 522] on div "$ 100 / day Est. total: $ 500" at bounding box center [1295, 523] width 430 height 59
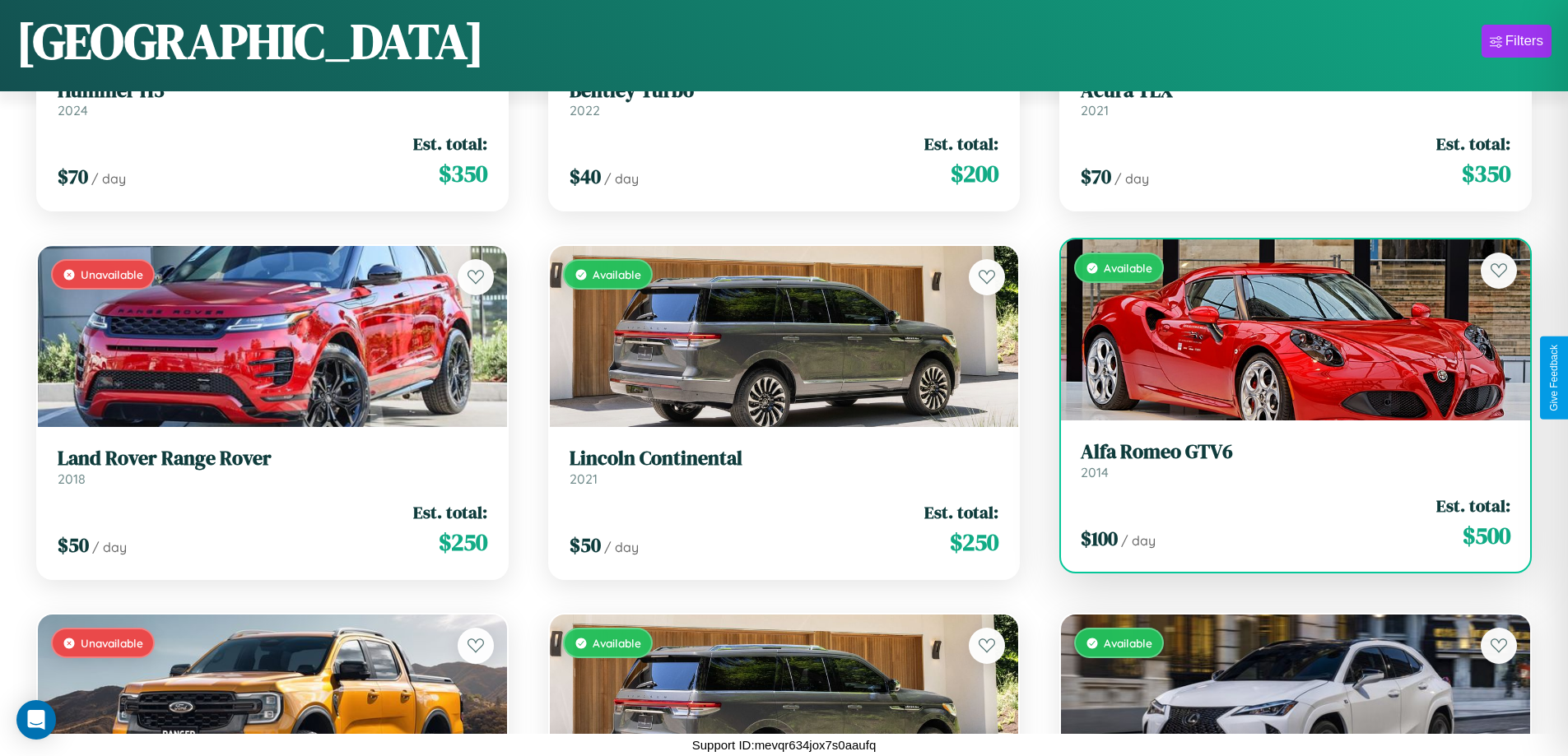
click at [1285, 460] on h3 "Alfa Romeo GTV6" at bounding box center [1295, 452] width 430 height 24
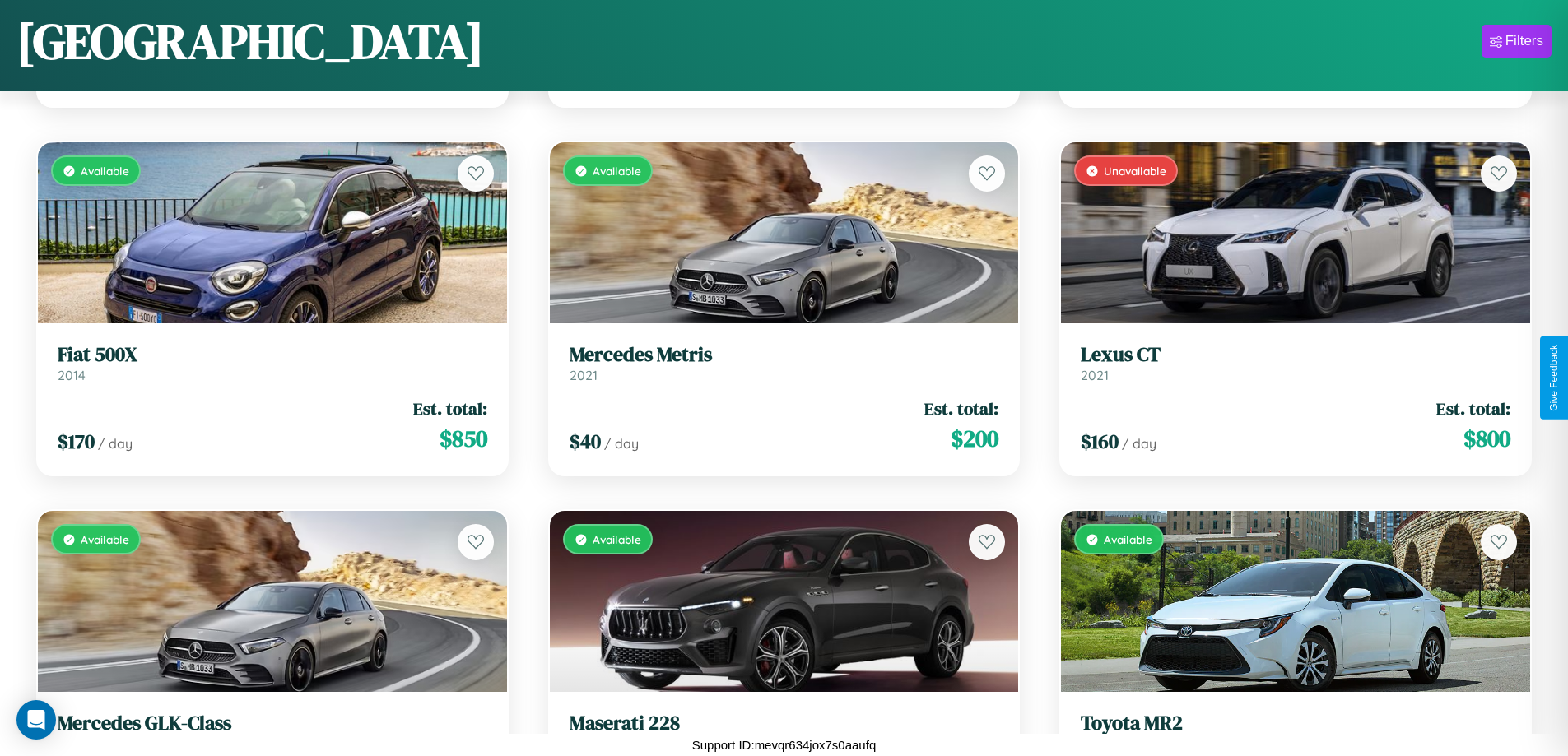
scroll to position [4653, 0]
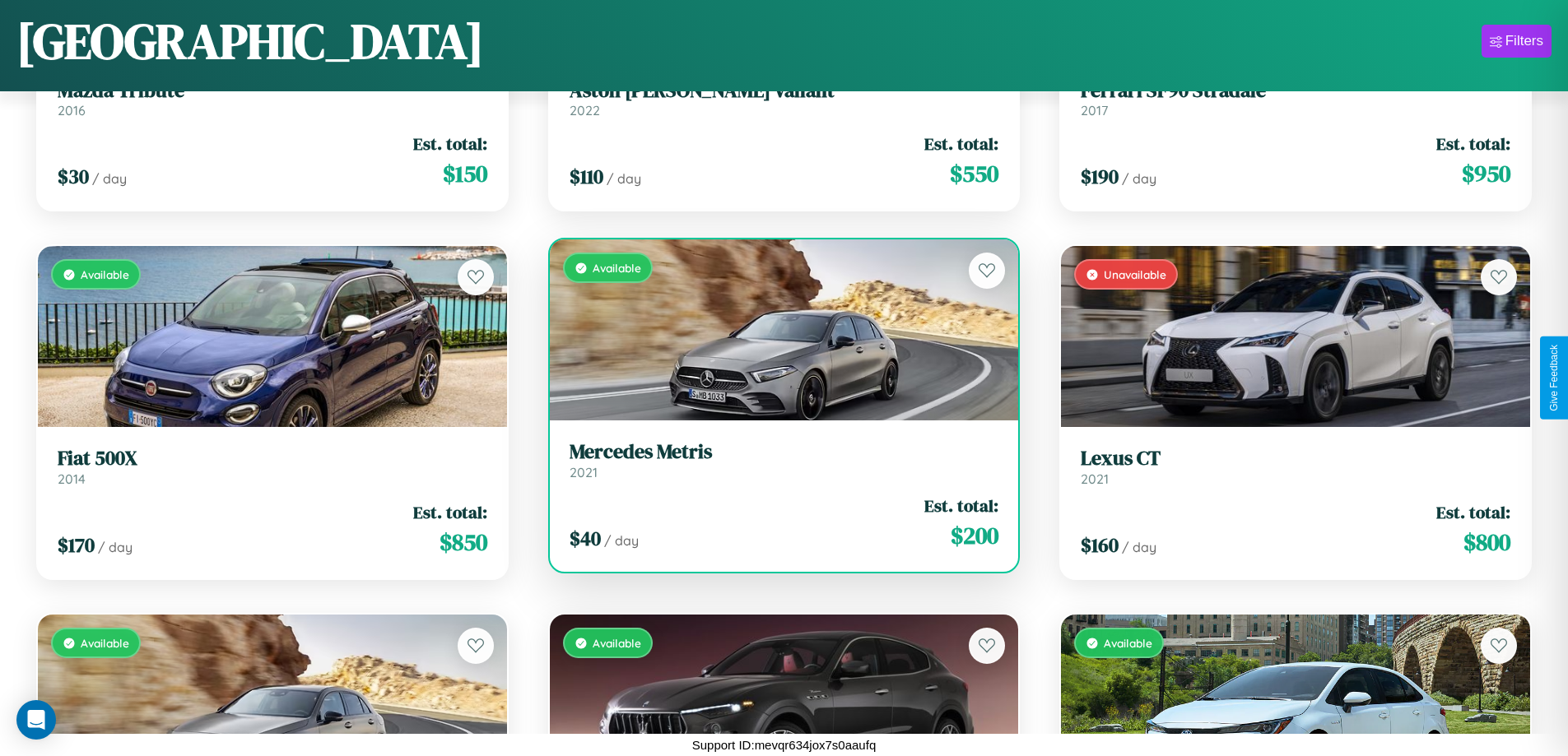
click at [777, 460] on h3 "[PERSON_NAME]" at bounding box center [784, 452] width 430 height 24
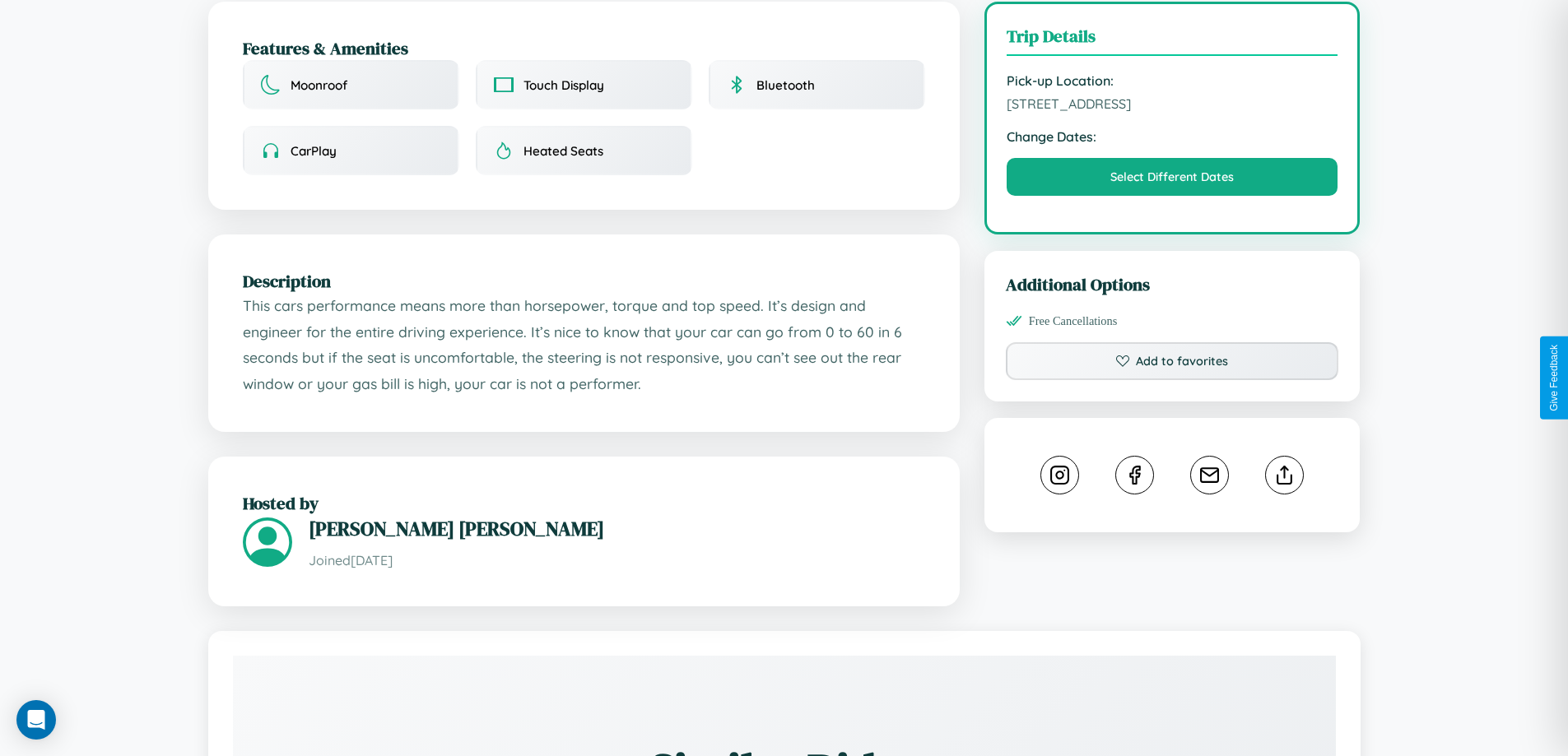
scroll to position [541, 0]
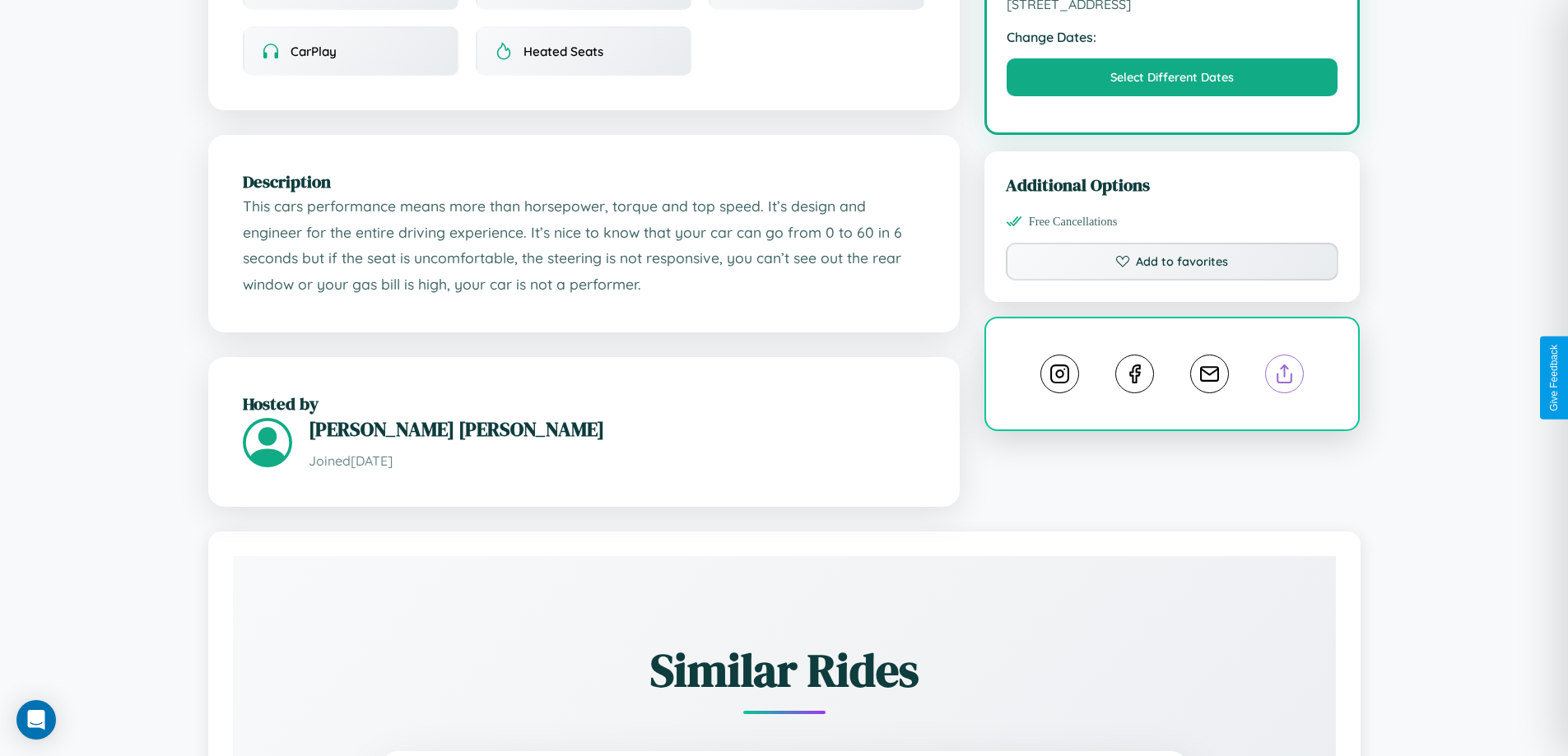
click at [1285, 377] on line at bounding box center [1285, 372] width 0 height 12
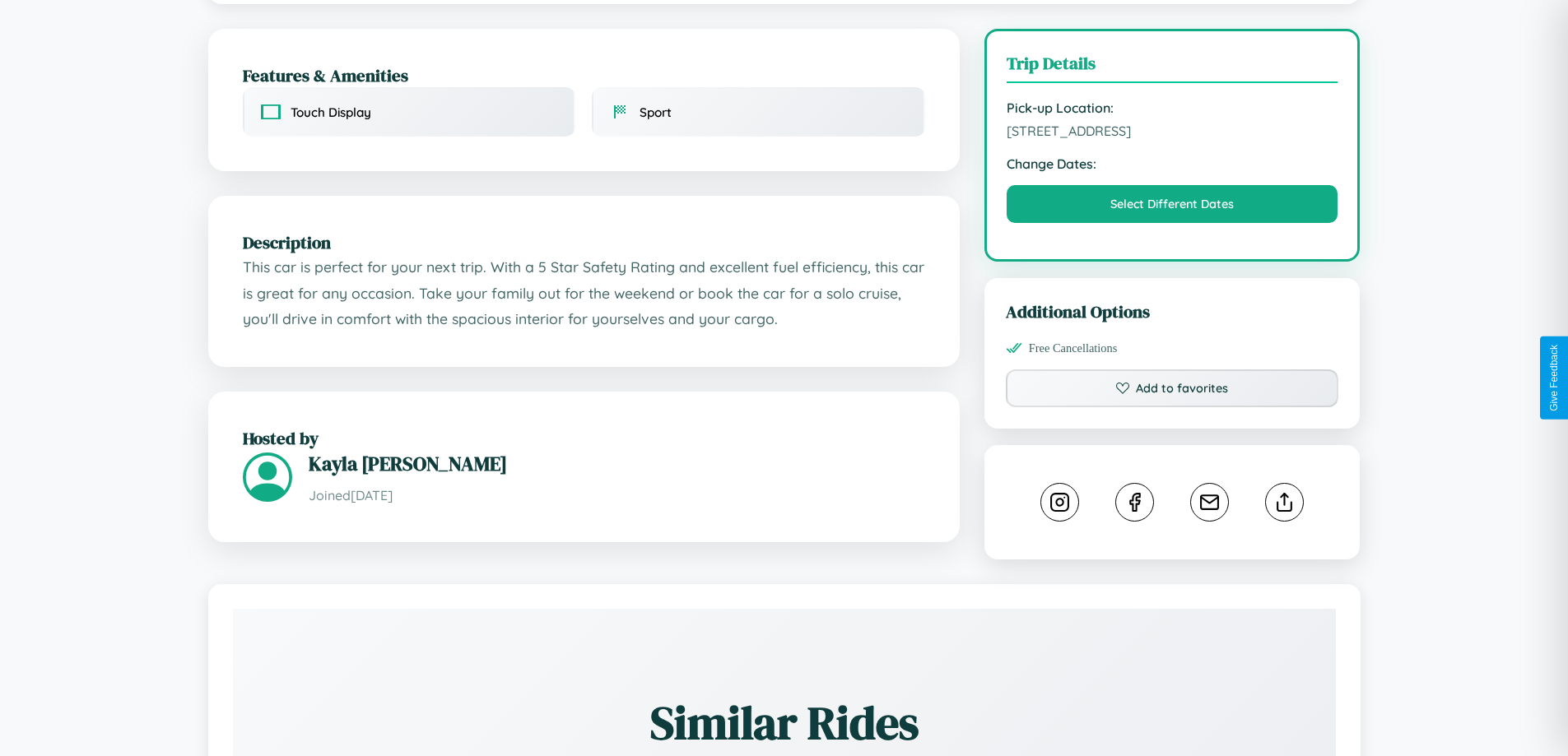
scroll to position [427, 0]
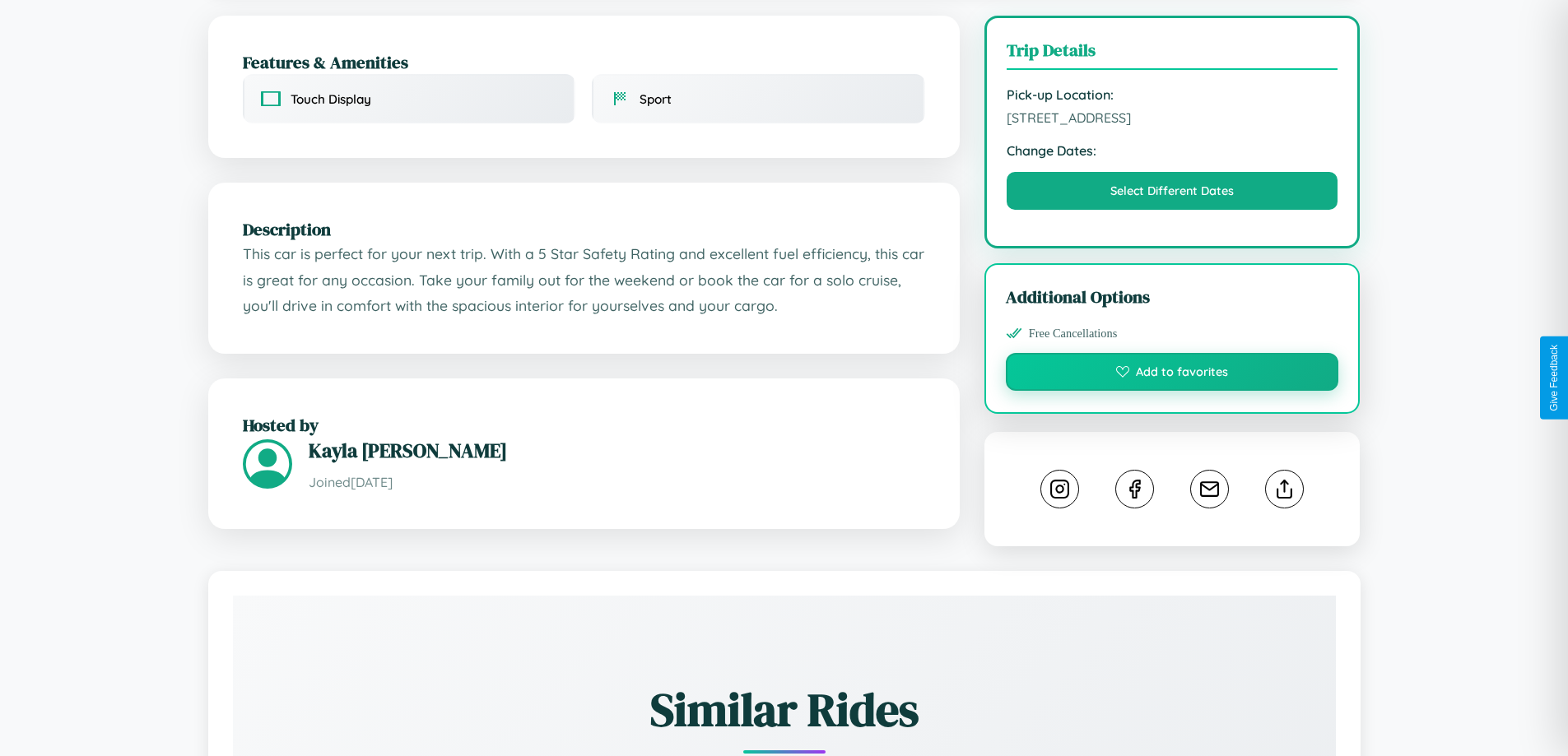
click at [1172, 374] on button "Add to favorites" at bounding box center [1172, 372] width 334 height 38
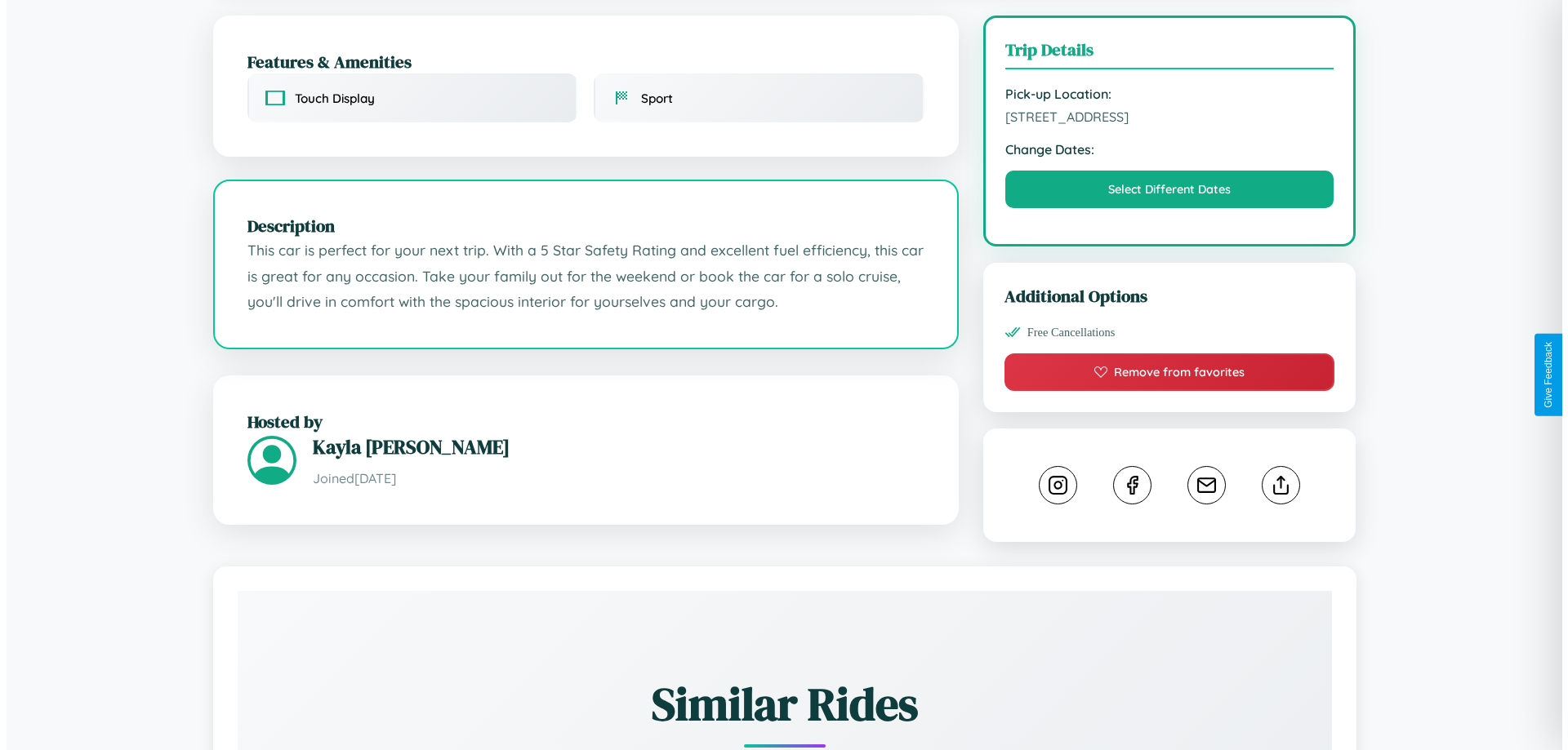
scroll to position [420, 0]
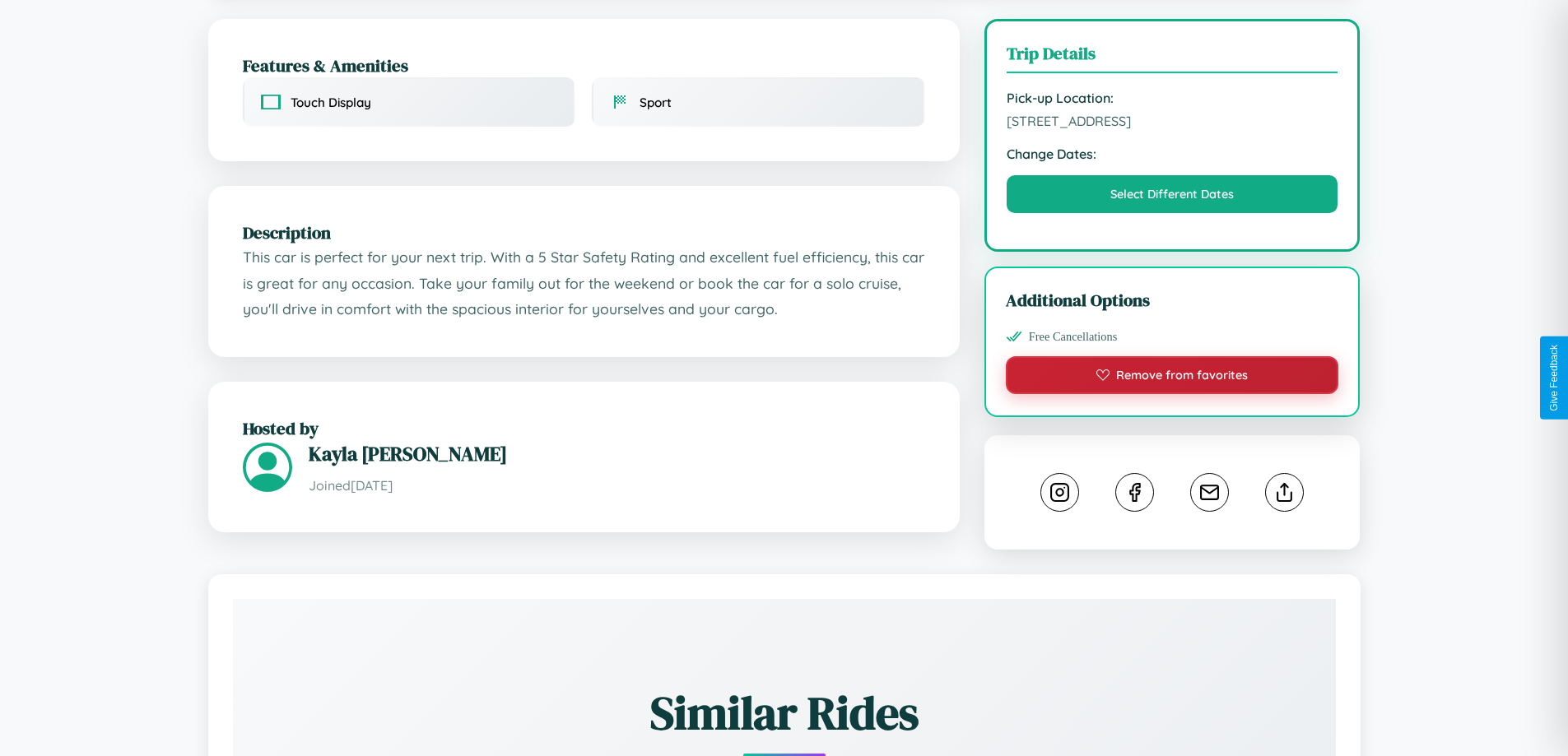
click at [1172, 378] on button "Remove from favorites" at bounding box center [1172, 375] width 334 height 38
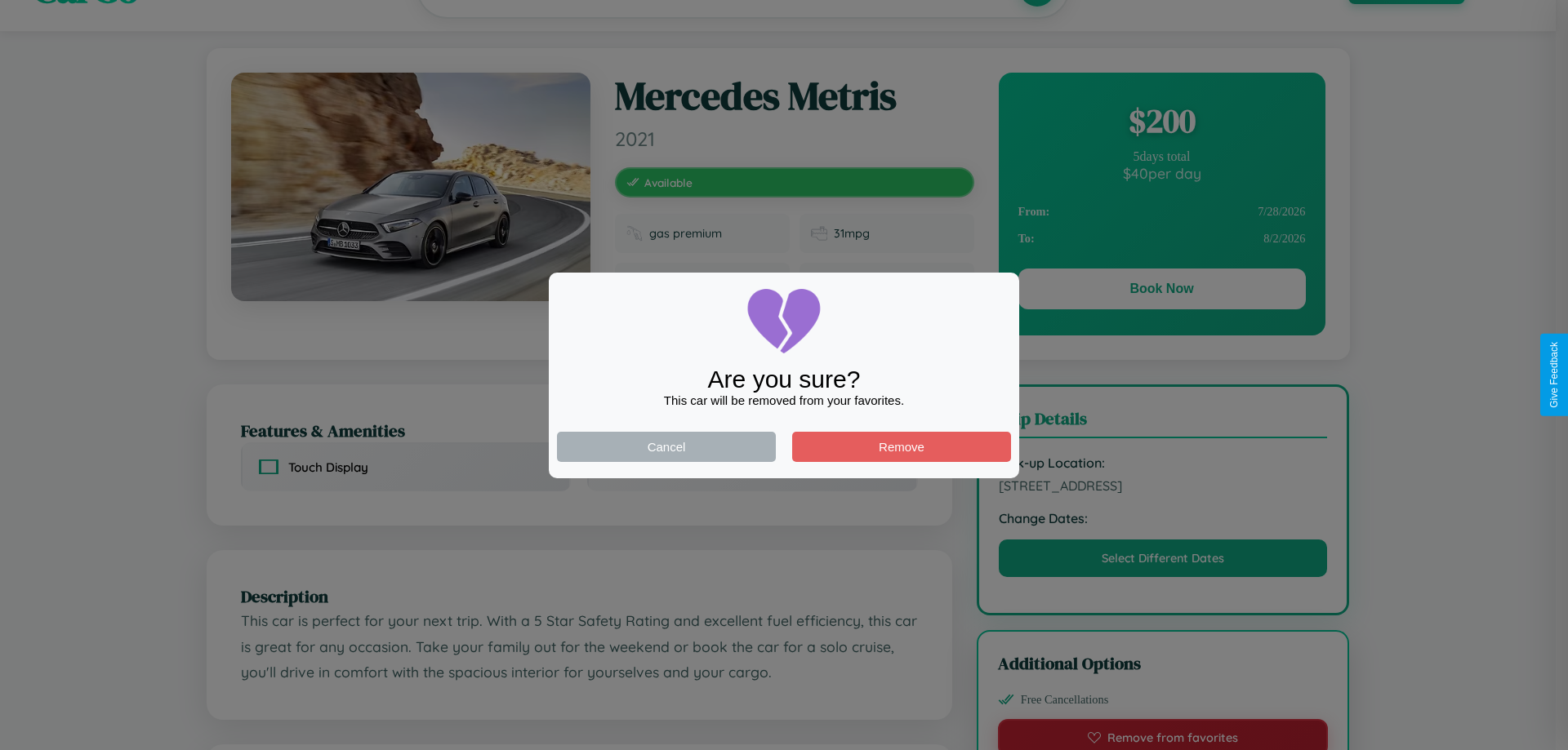
scroll to position [0, 0]
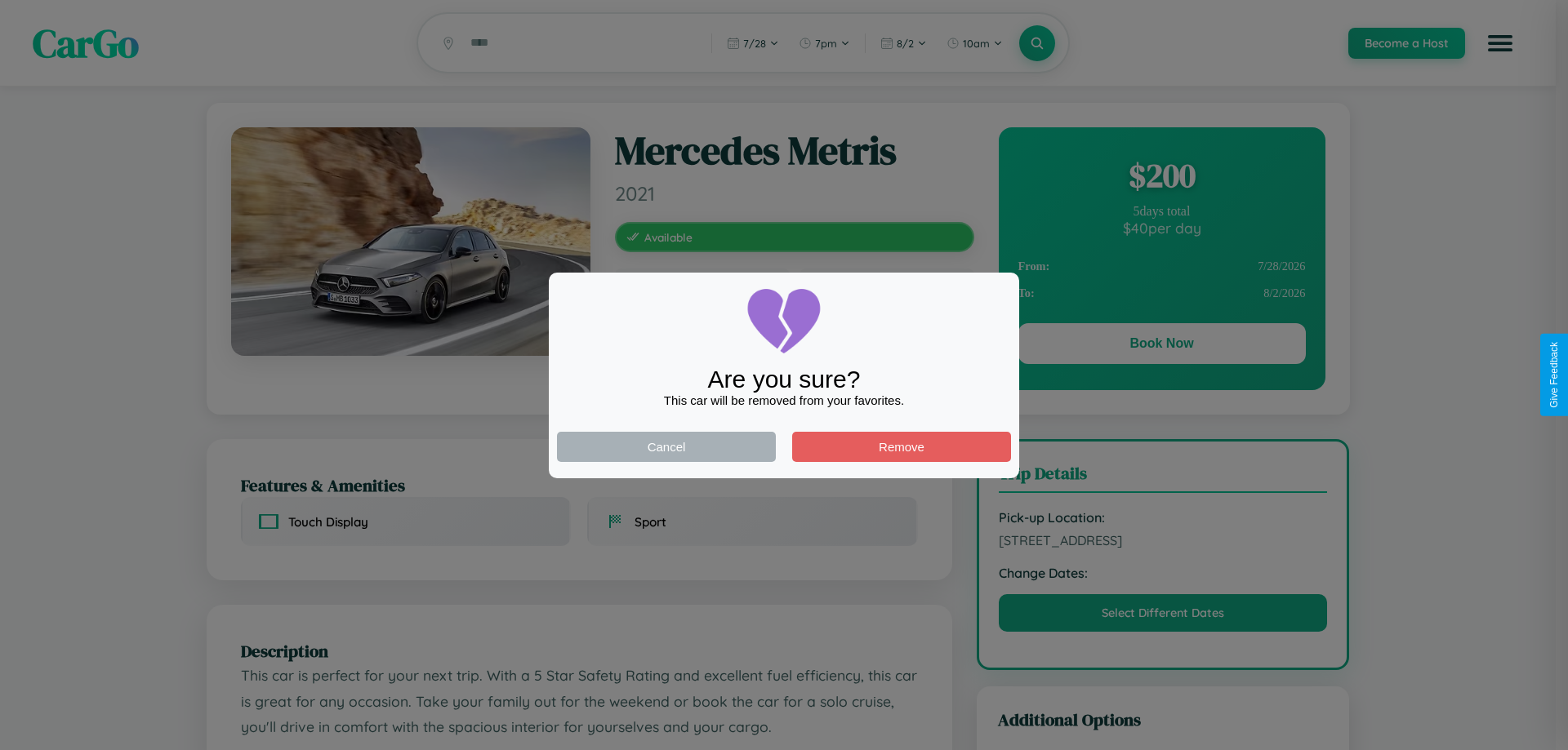
click at [1161, 346] on div at bounding box center [784, 375] width 1568 height 750
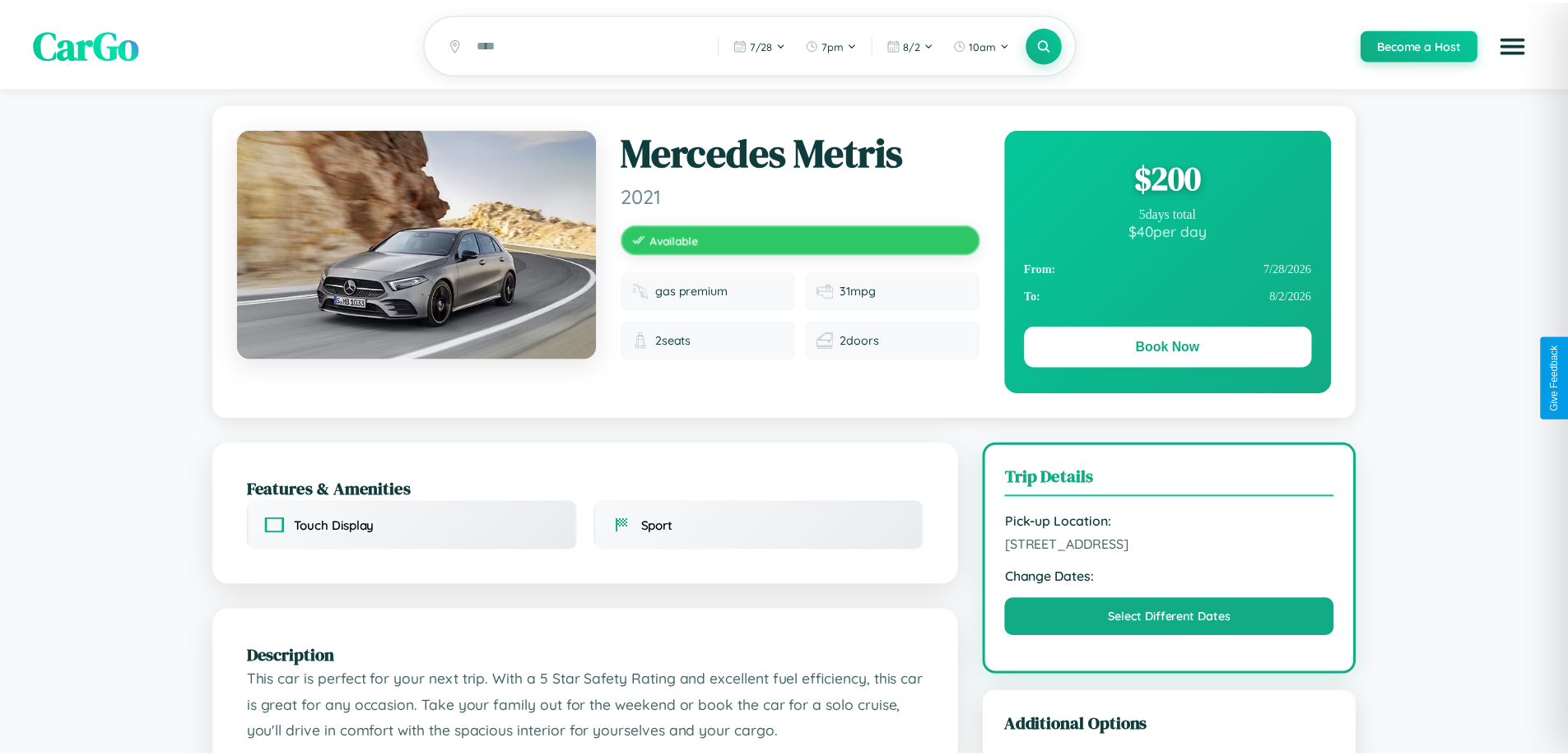
scroll to position [427, 0]
